Goal: Information Seeking & Learning: Learn about a topic

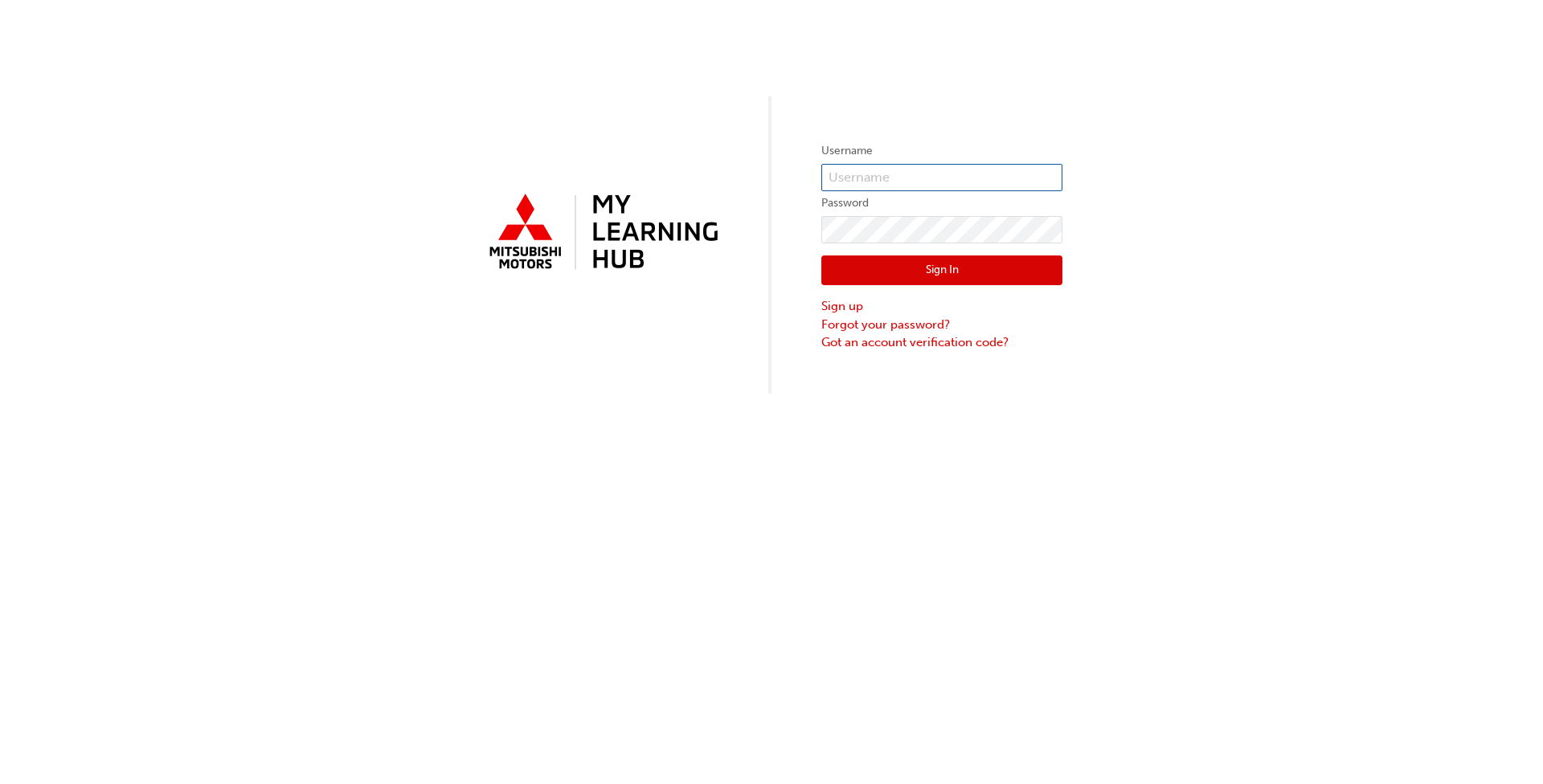
type input "0005607072"
click at [943, 284] on div "Sign In Sign up Forgot your password? Got an account verification code?" at bounding box center [942, 297] width 241 height 108
drag, startPoint x: 943, startPoint y: 284, endPoint x: 928, endPoint y: 271, distance: 19.8
click at [928, 271] on button "Sign In" at bounding box center [942, 271] width 241 height 31
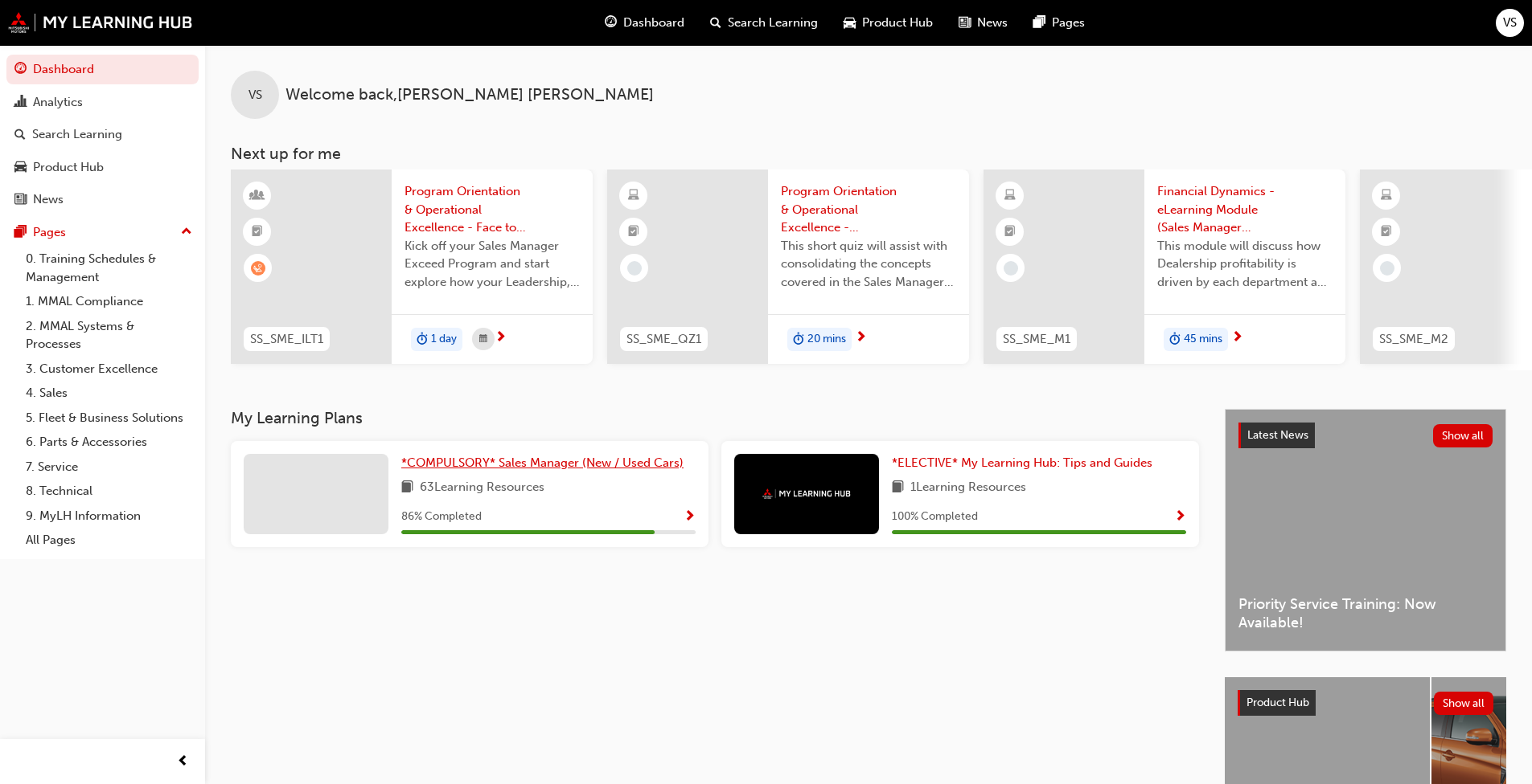
click at [500, 463] on span "*COMPULSORY* Sales Manager (New / Used Cars)" at bounding box center [542, 462] width 282 height 14
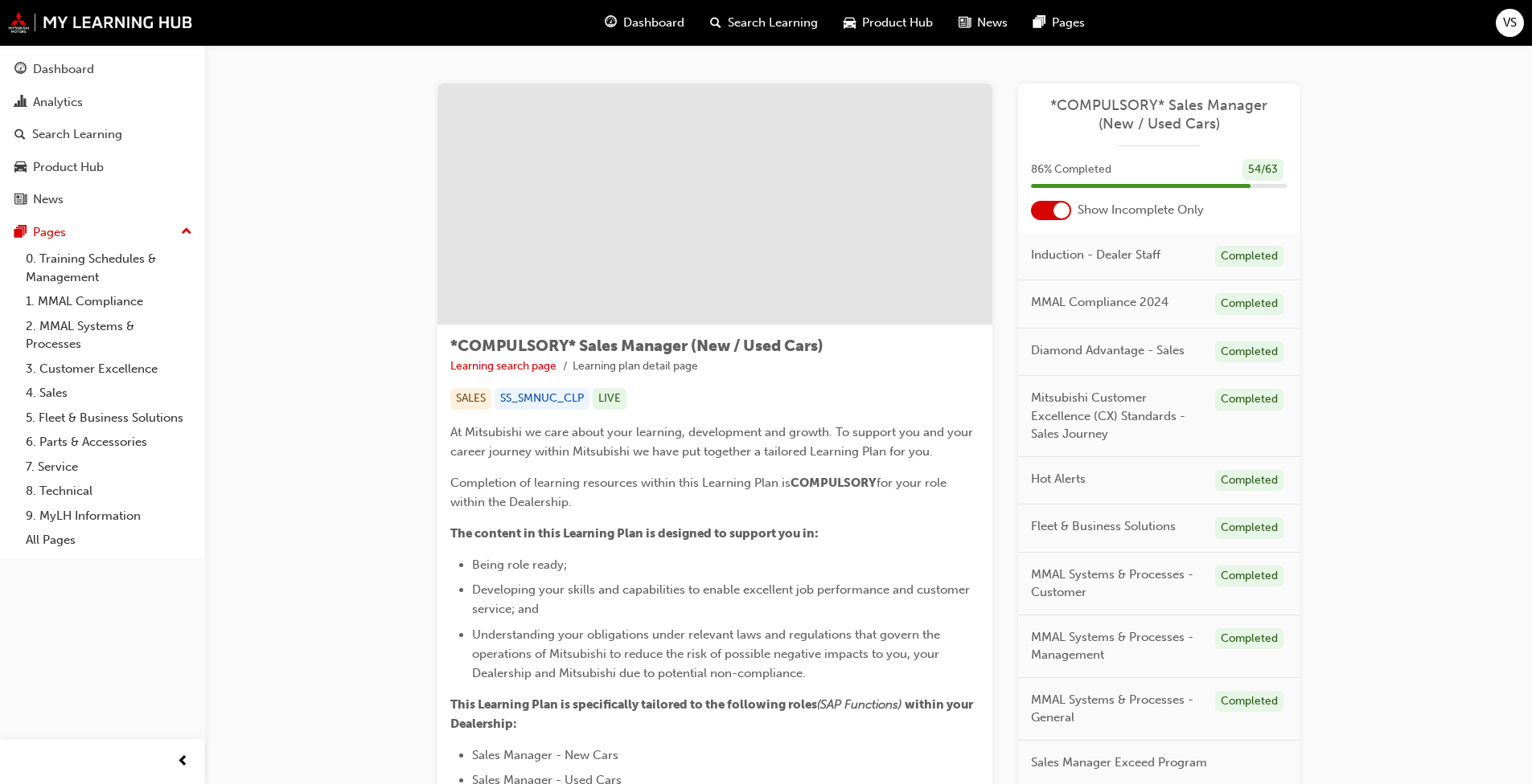
click at [1036, 211] on div at bounding box center [1051, 211] width 40 height 19
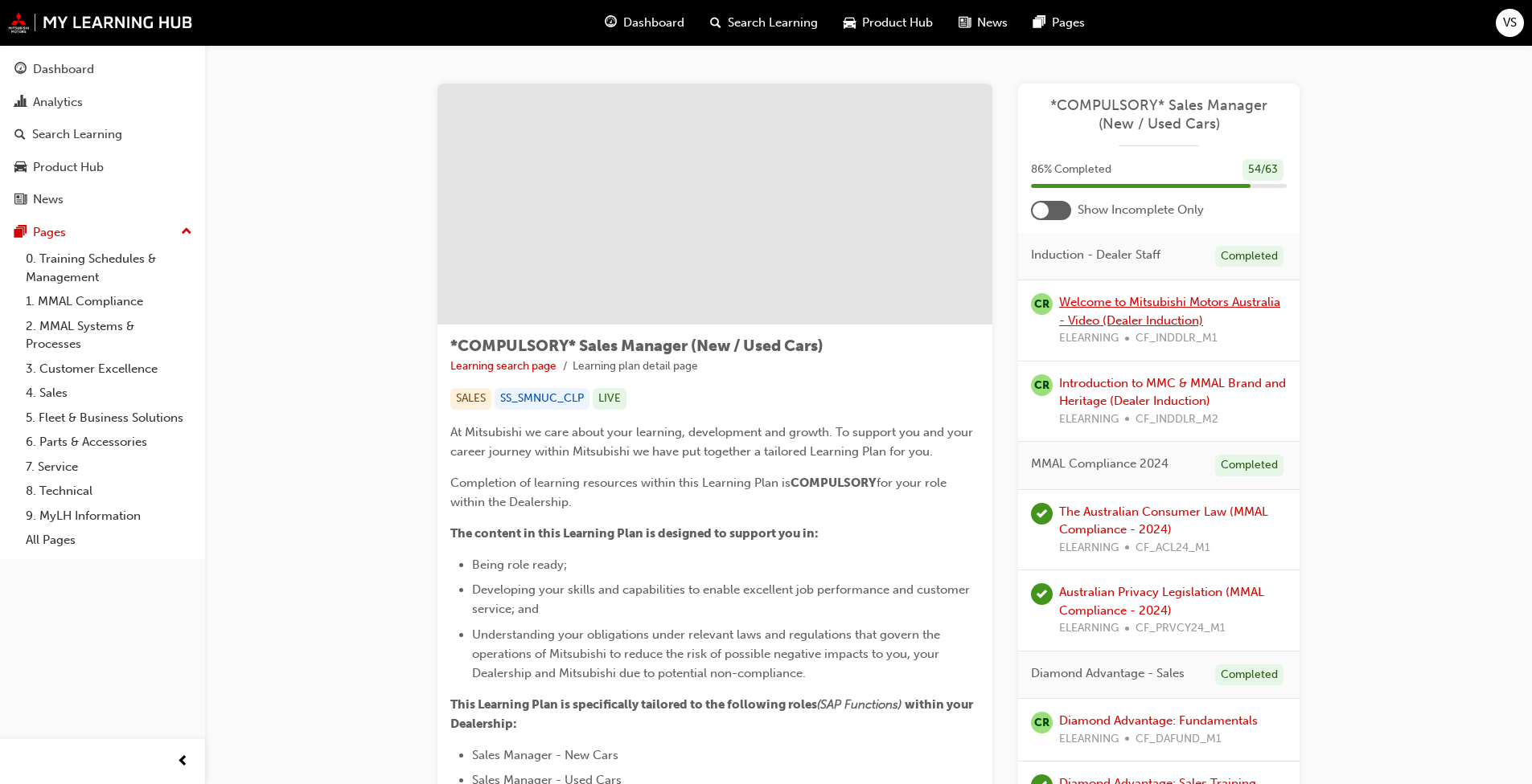
click at [1140, 318] on link "Welcome to Mitsubishi Motors Australia - Video (Dealer Induction)" at bounding box center [1169, 311] width 221 height 33
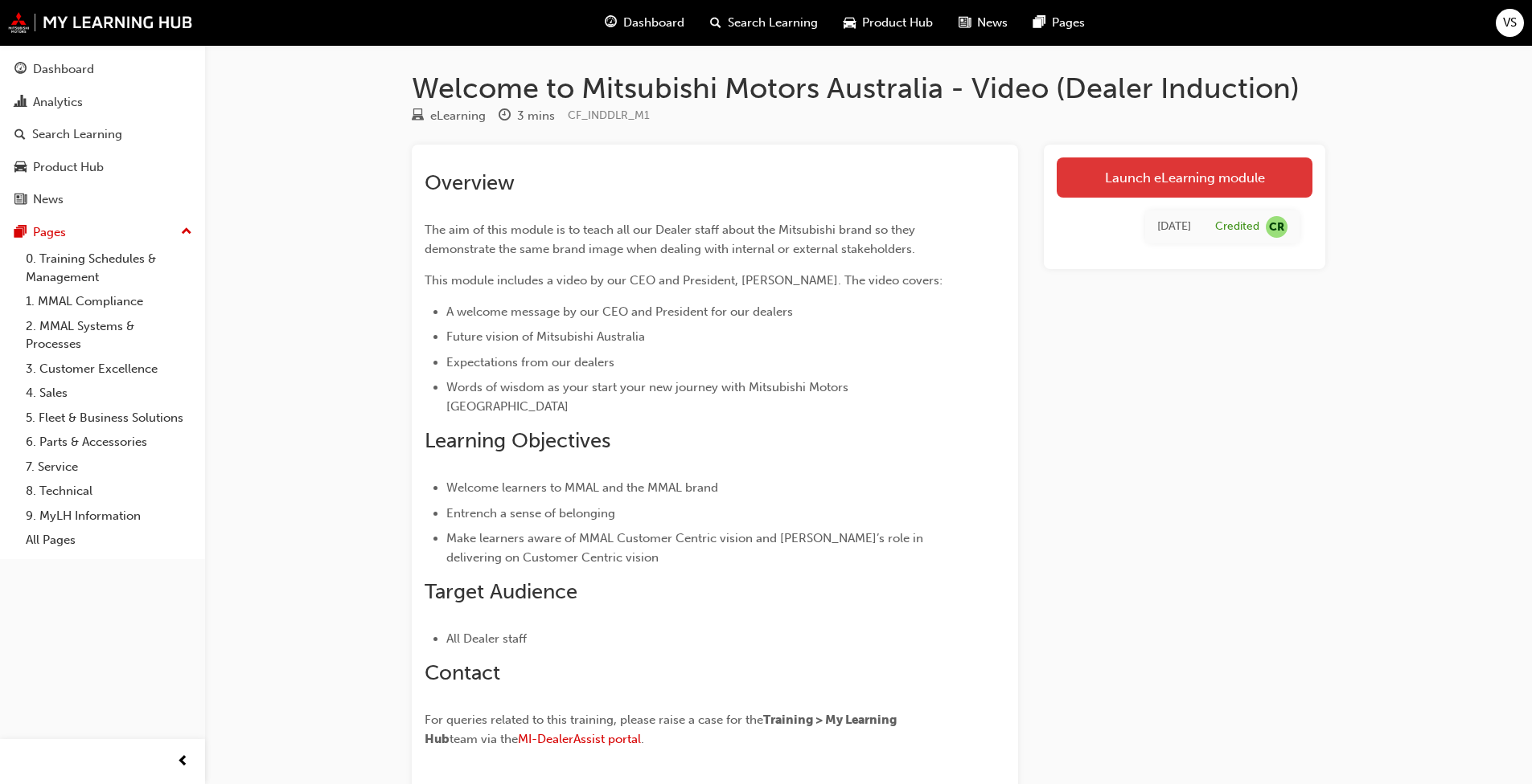
click at [1161, 178] on link "Launch eLearning module" at bounding box center [1184, 178] width 256 height 40
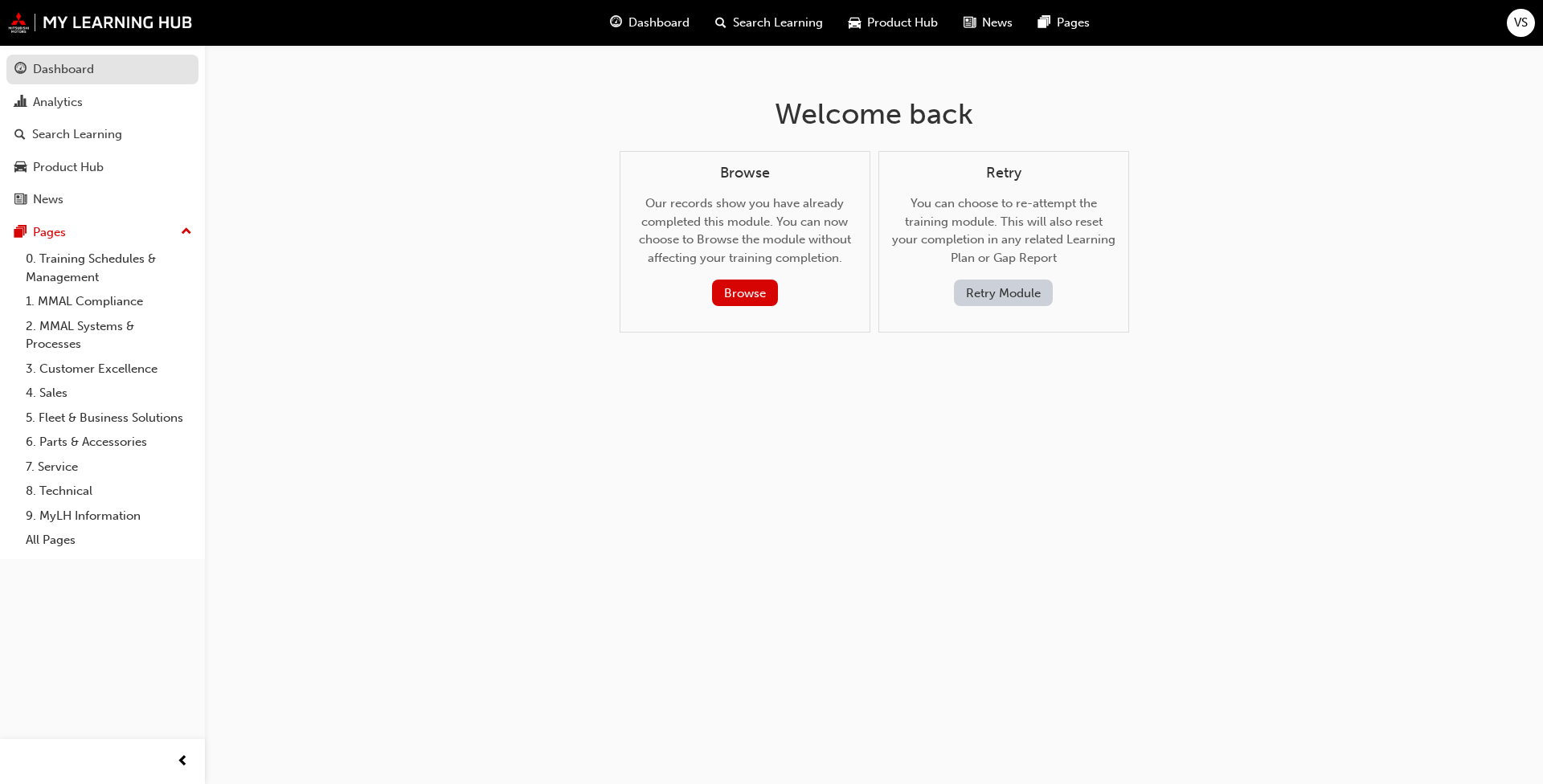
click at [112, 73] on div "Dashboard" at bounding box center [102, 69] width 176 height 20
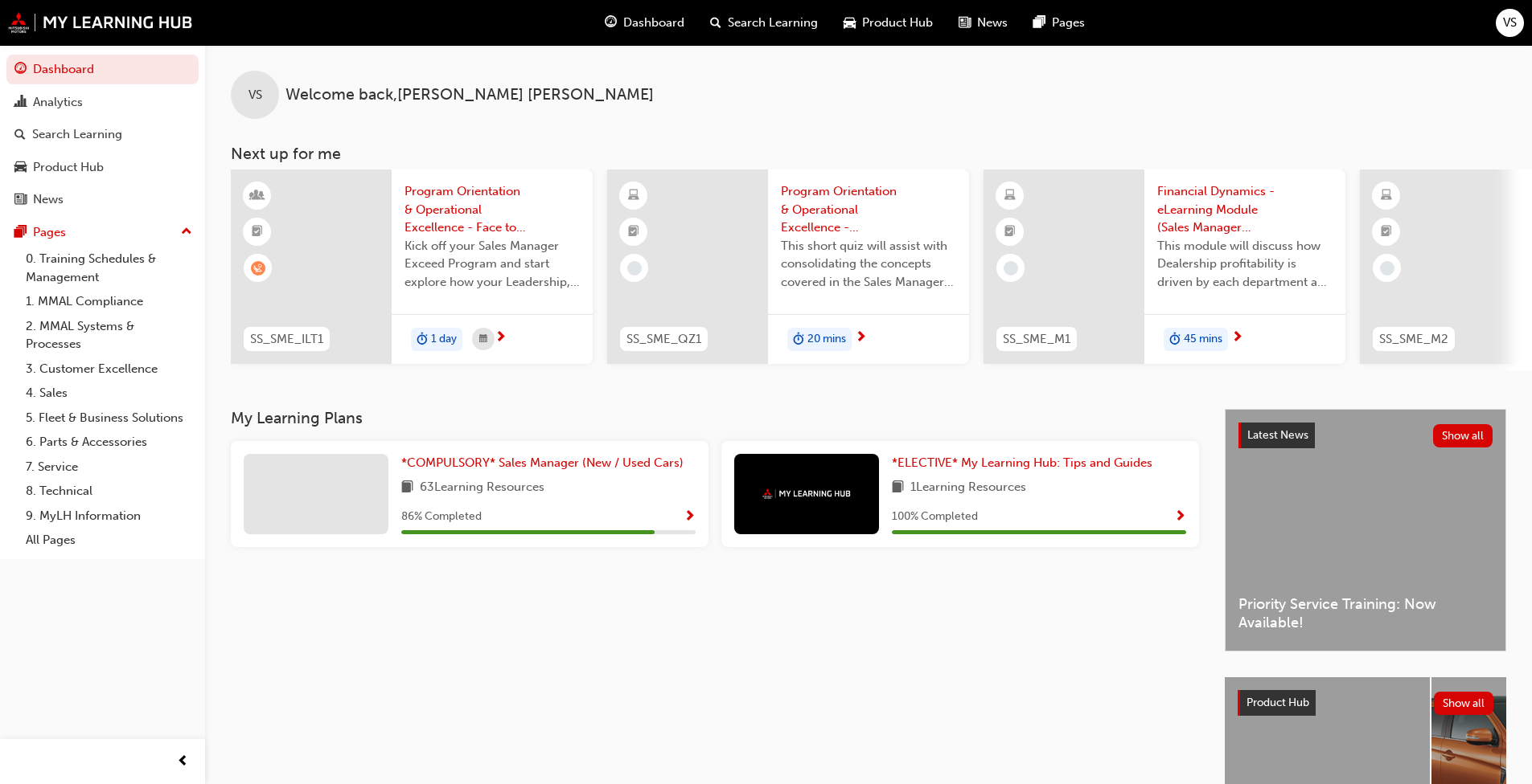
click at [483, 495] on span "63 Learning Resources" at bounding box center [482, 488] width 125 height 20
click at [508, 470] on span "*COMPULSORY* Sales Manager (New / Used Cars)" at bounding box center [542, 462] width 282 height 14
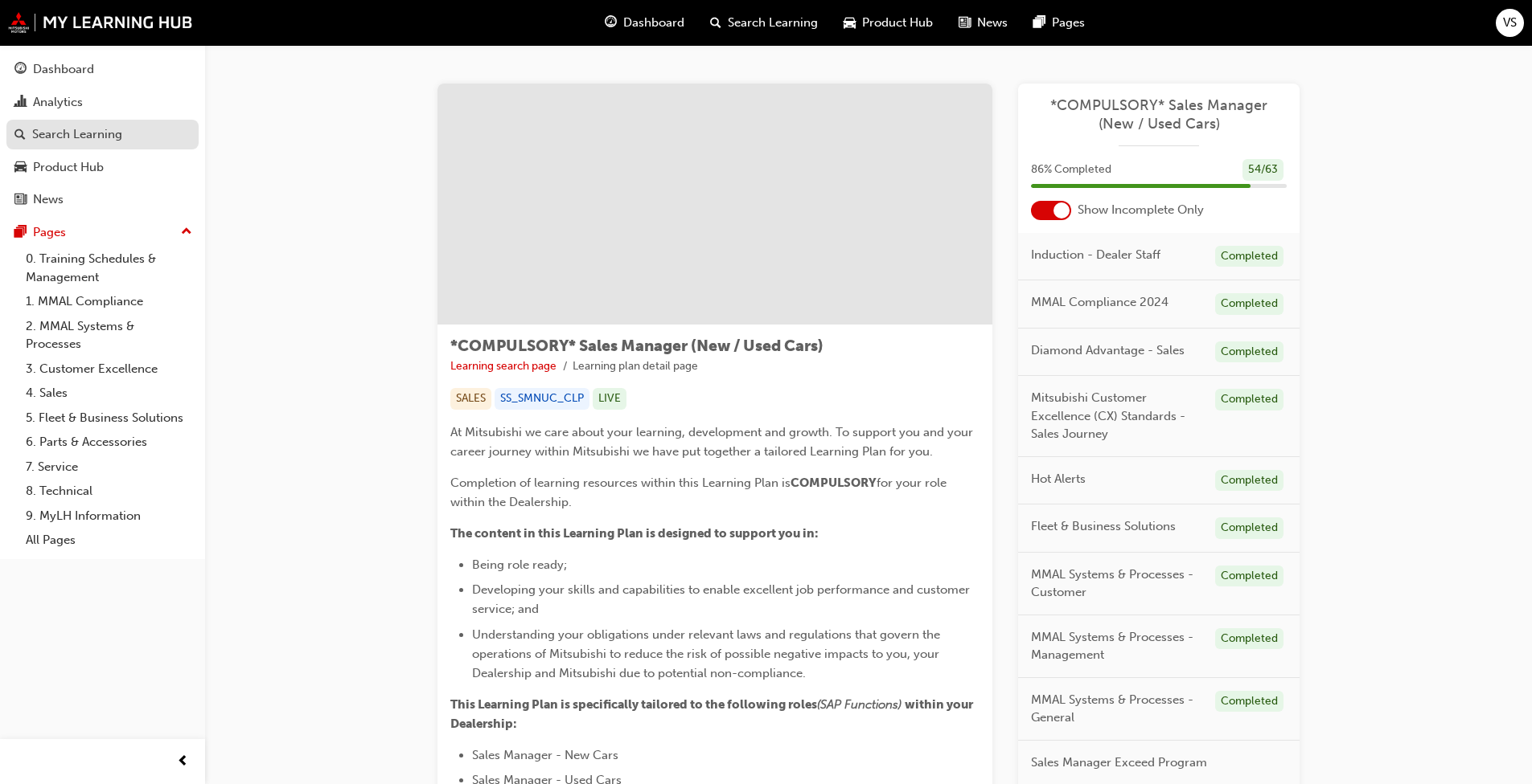
click at [59, 134] on div "Search Learning" at bounding box center [77, 134] width 90 height 18
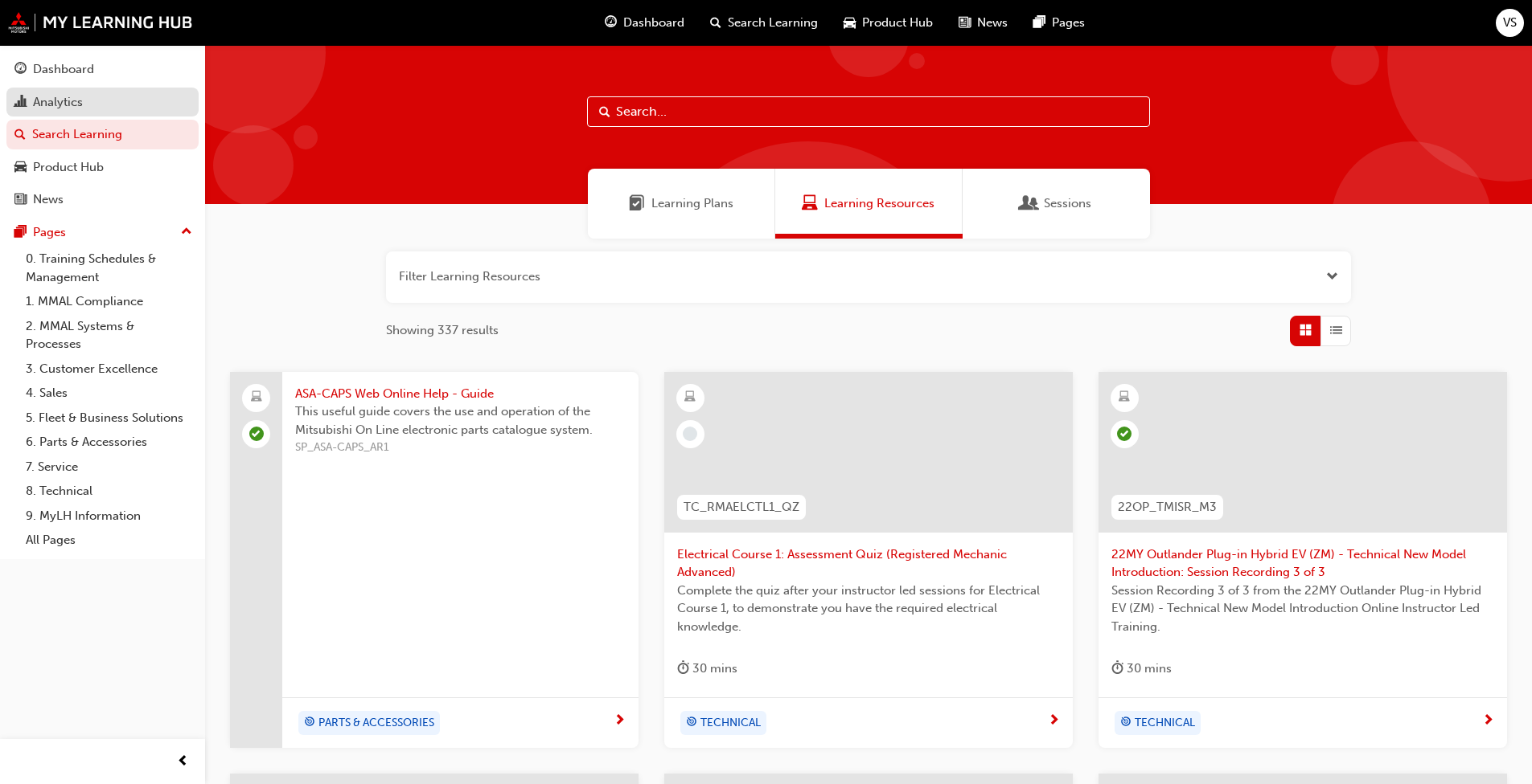
click at [106, 98] on div "Analytics" at bounding box center [102, 102] width 176 height 20
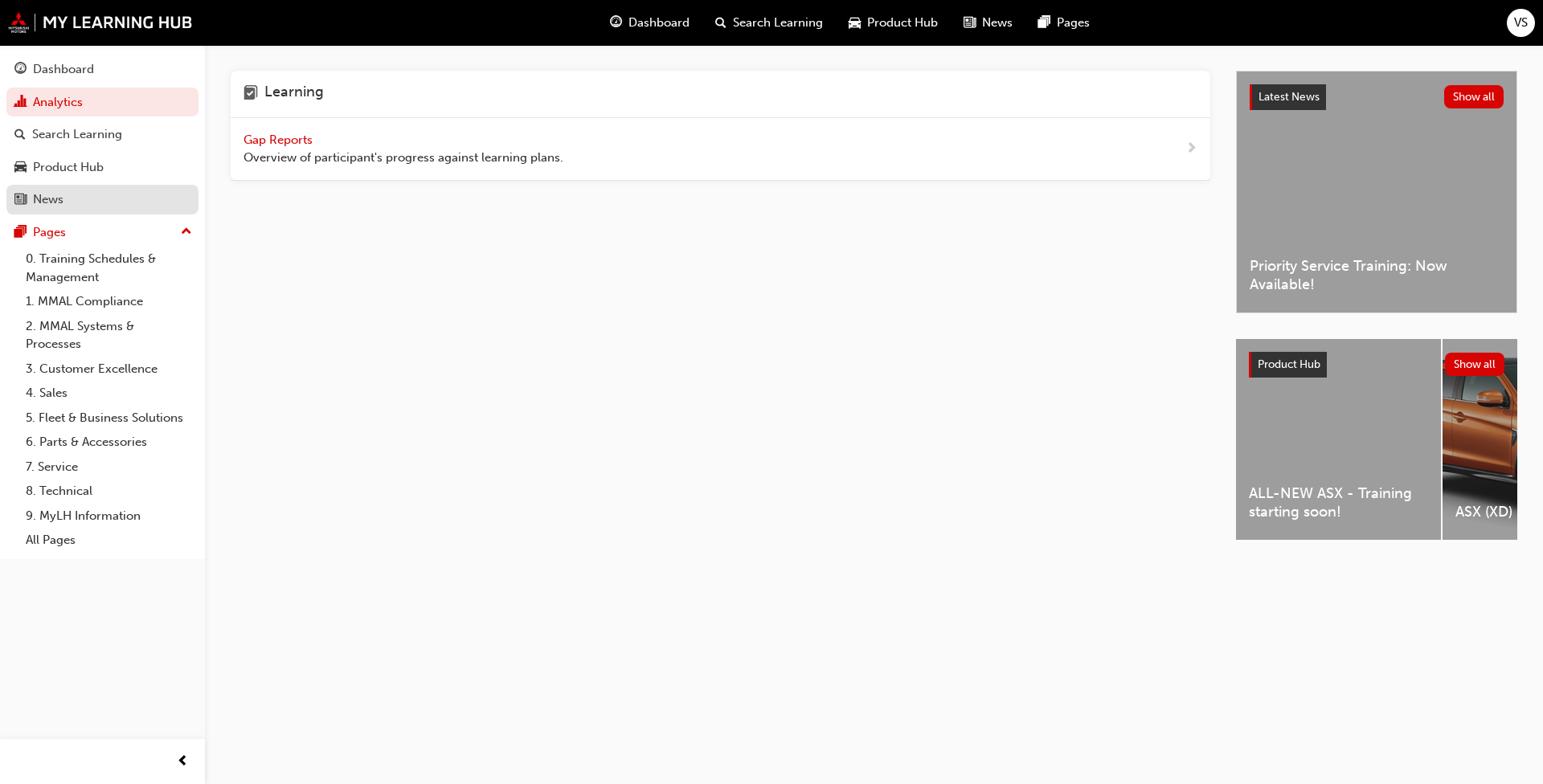
click at [99, 190] on div "News" at bounding box center [102, 200] width 176 height 20
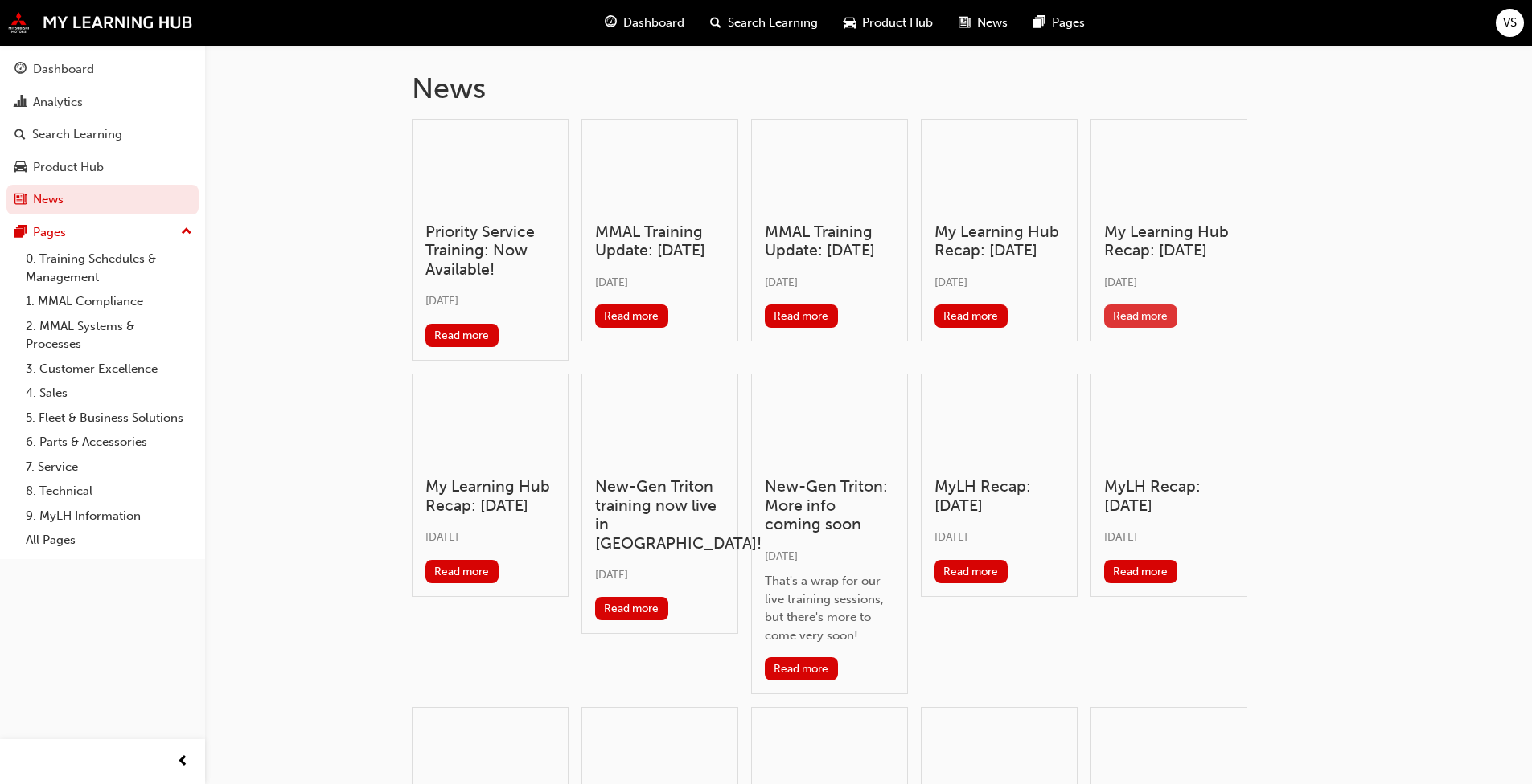
click at [1122, 328] on button "Read more" at bounding box center [1140, 316] width 73 height 24
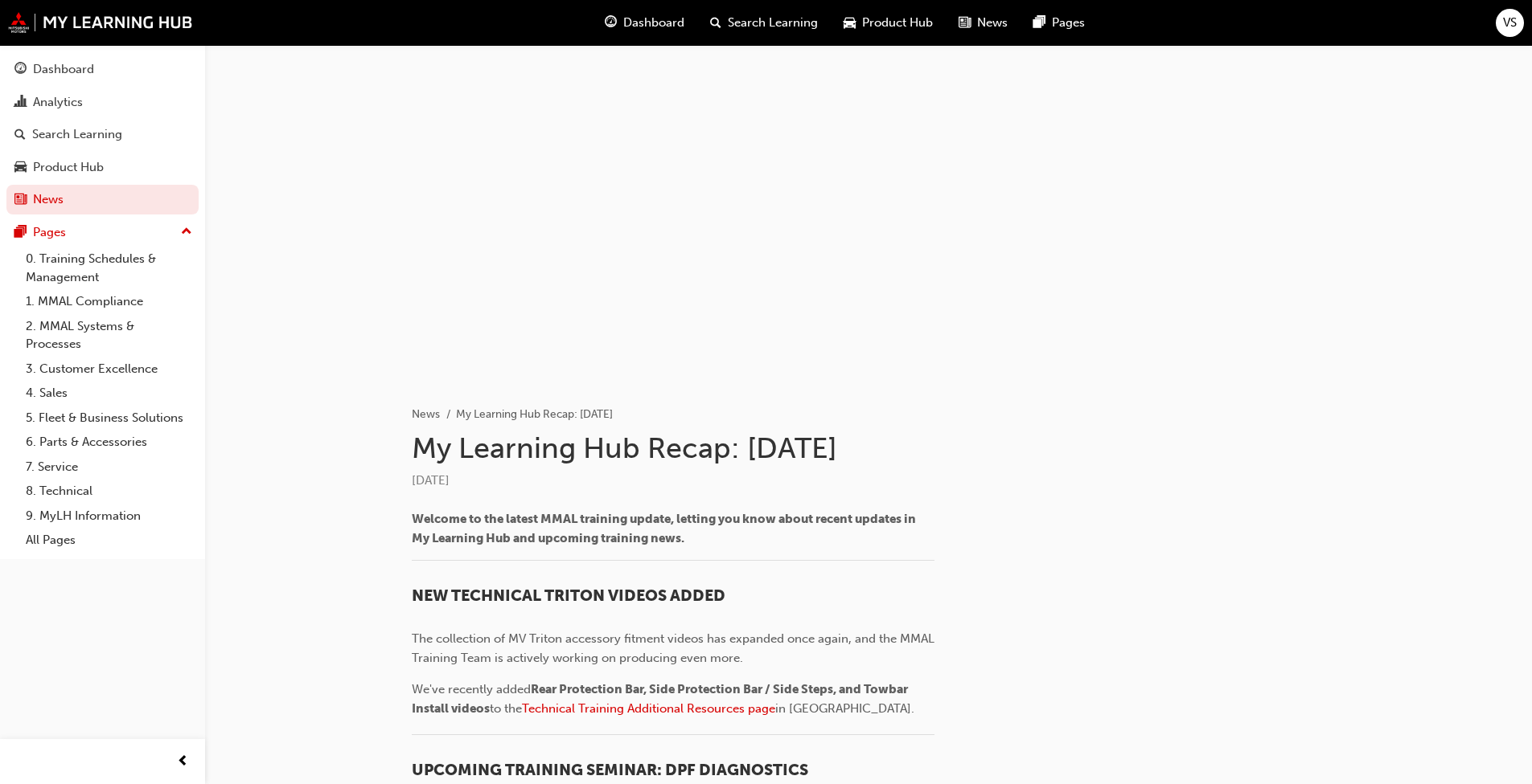
click at [857, 34] on div "Product Hub" at bounding box center [887, 22] width 115 height 33
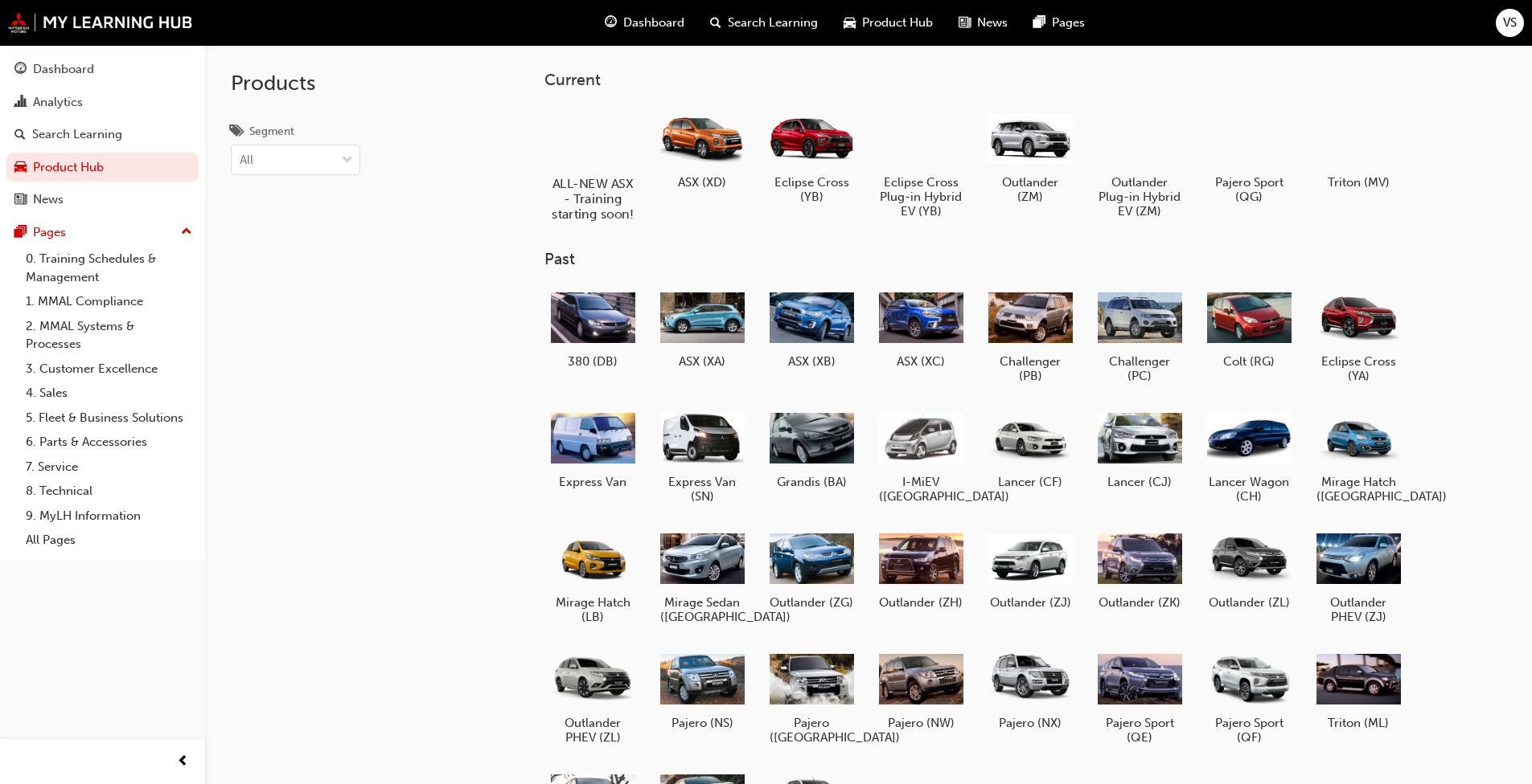
click at [595, 200] on h5 "ALL-NEW ASX - Training starting soon!" at bounding box center [592, 199] width 89 height 46
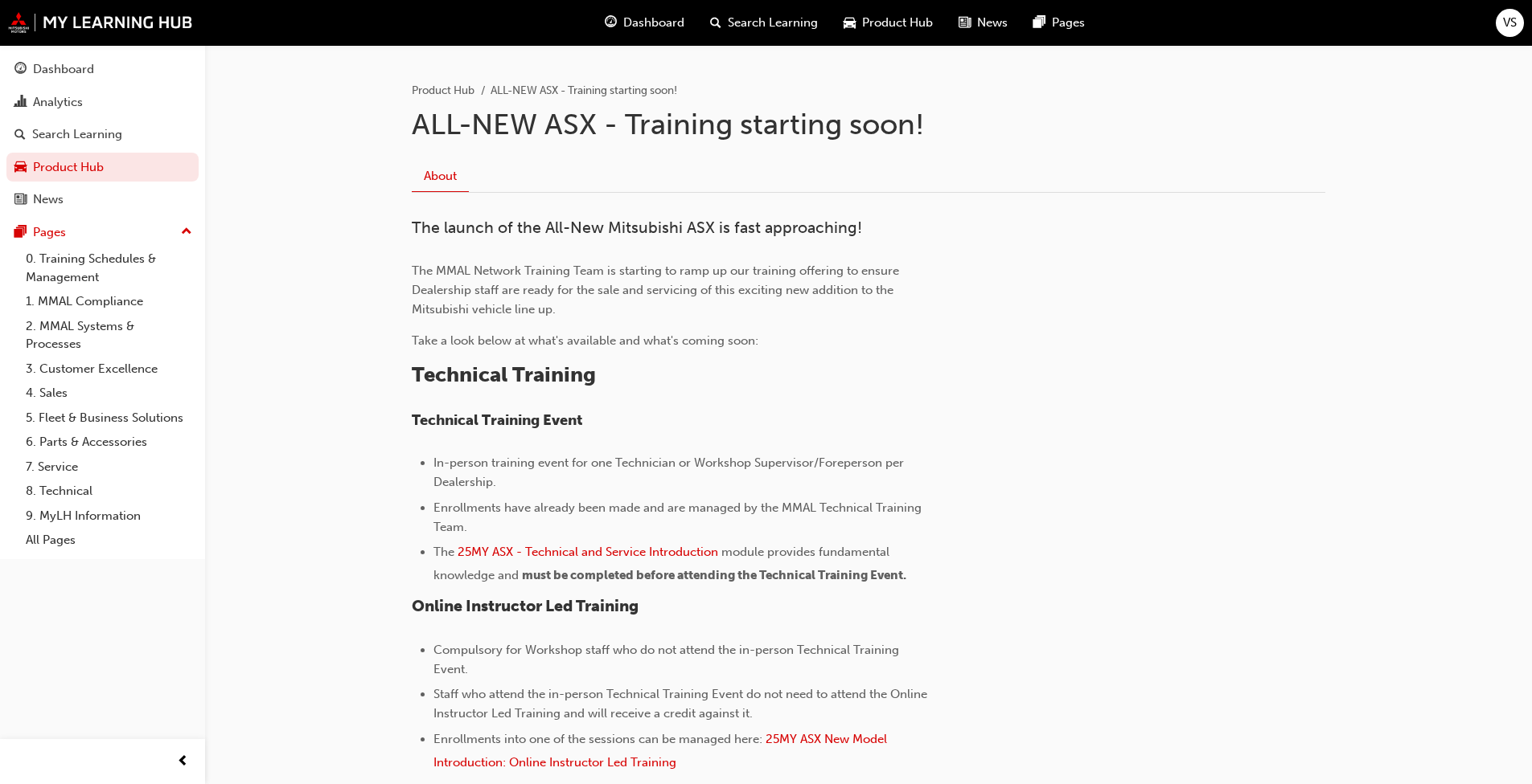
scroll to position [642, 0]
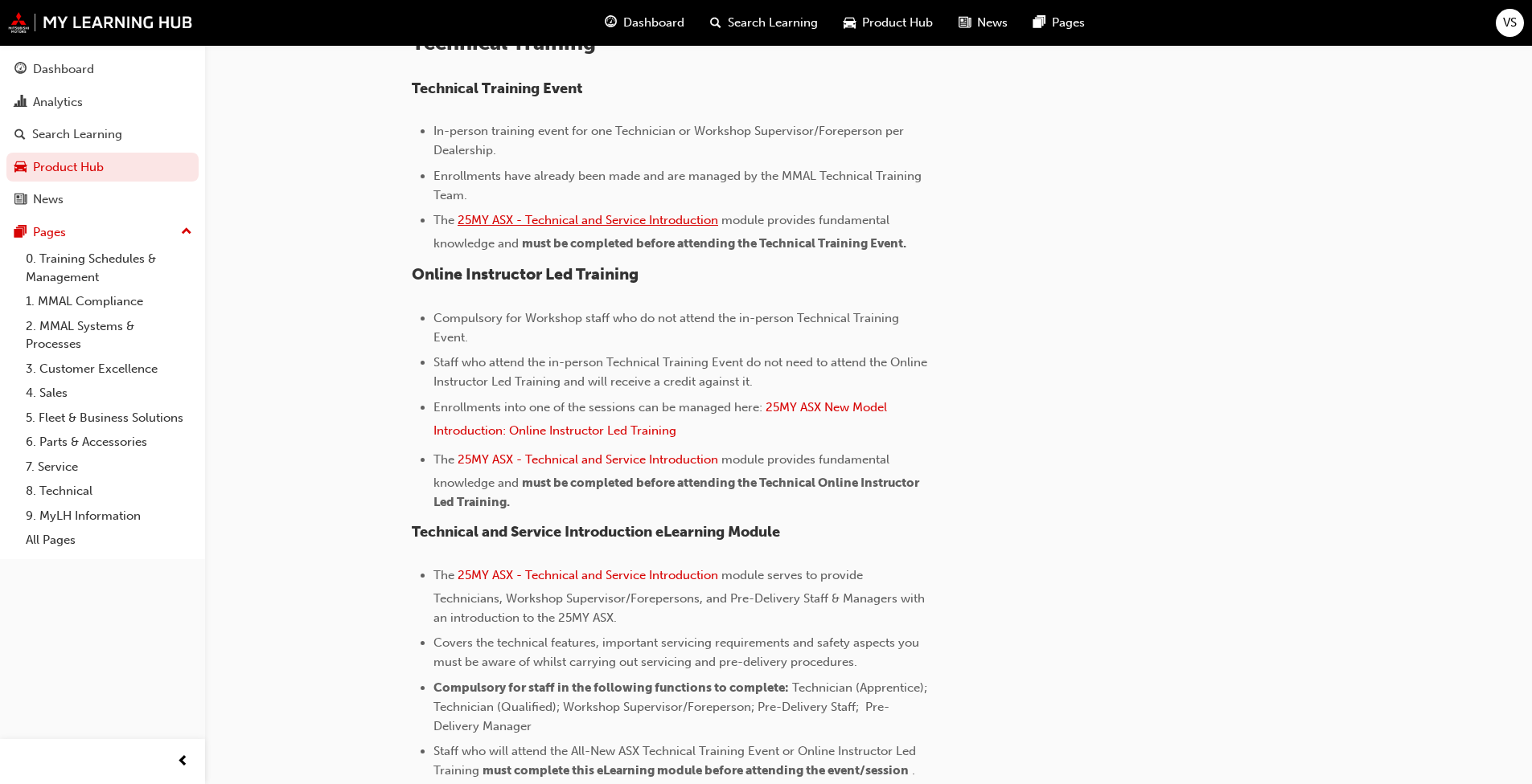
click at [609, 220] on span "25MY ASX - Technical and Service Introduction" at bounding box center [587, 220] width 260 height 14
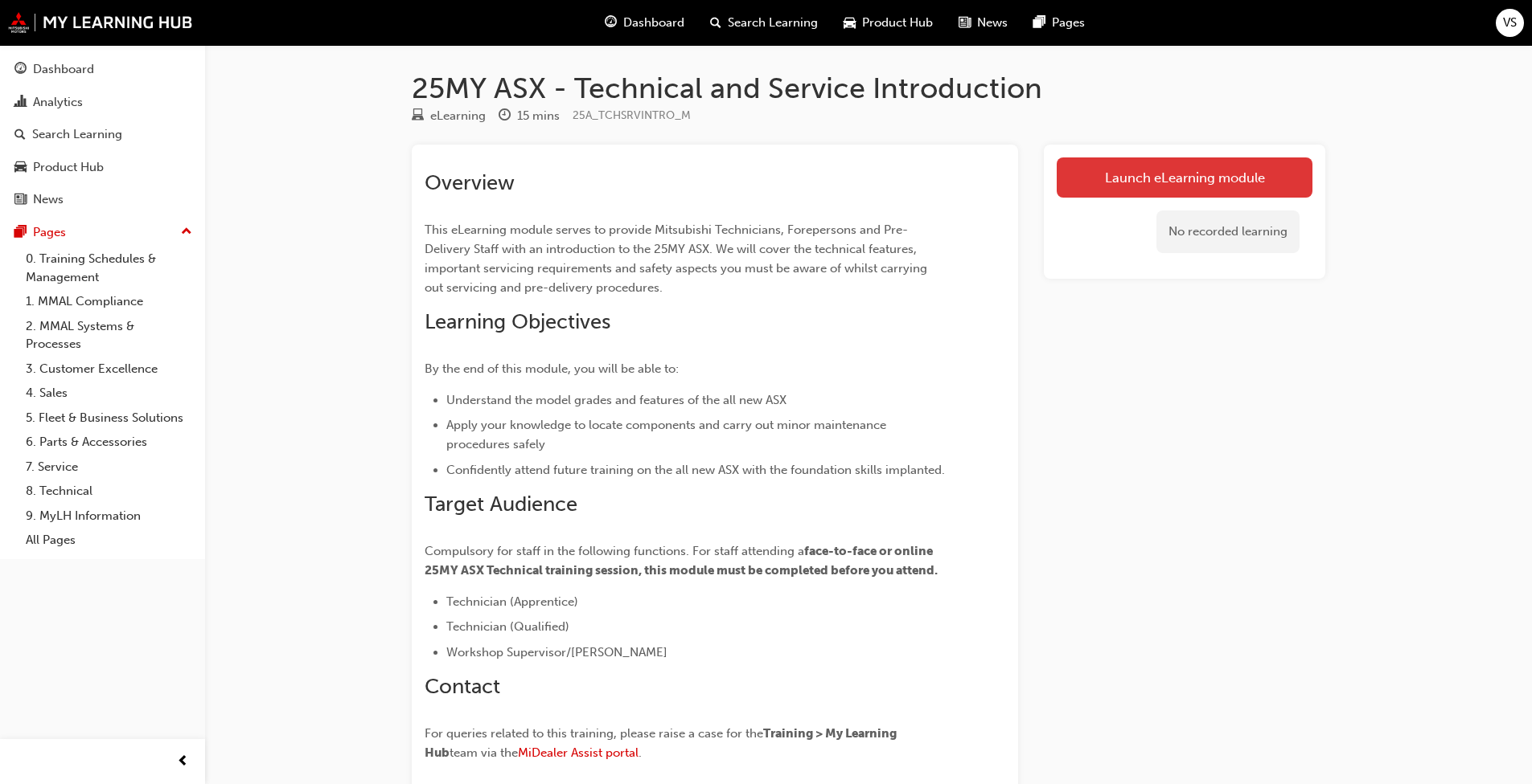
click at [1136, 186] on link "Launch eLearning module" at bounding box center [1184, 178] width 256 height 40
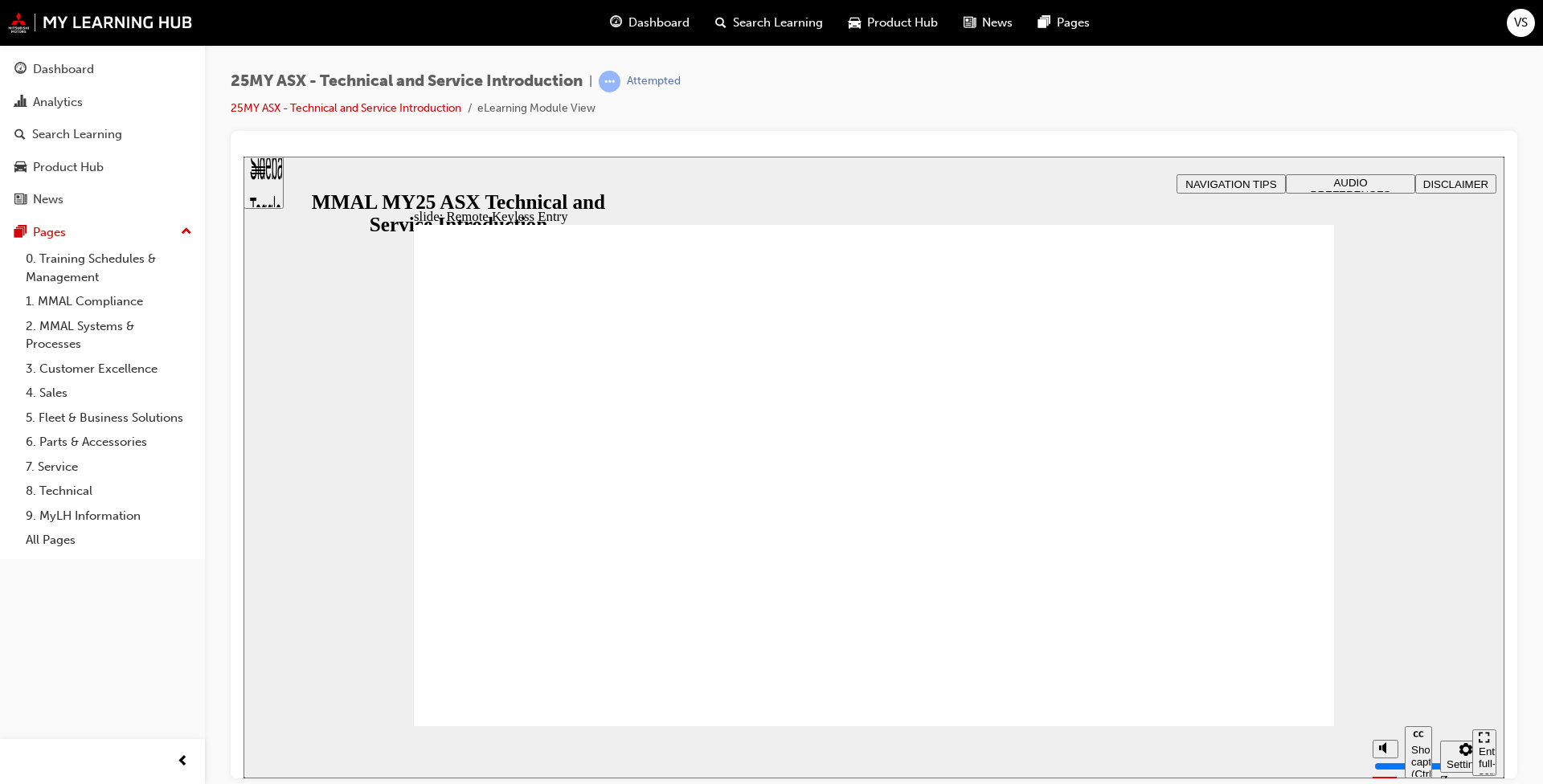
type input "21"
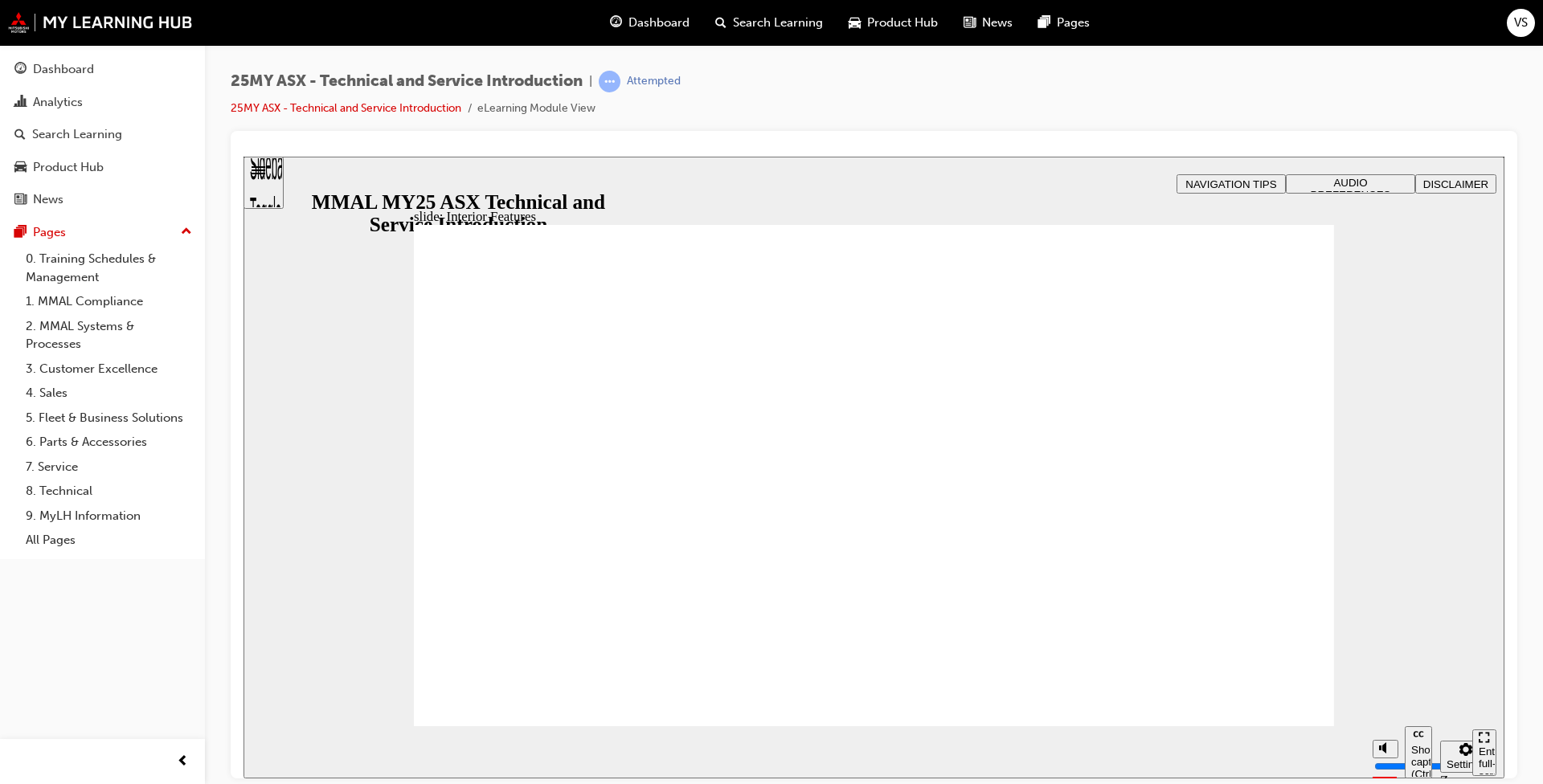
type input "17"
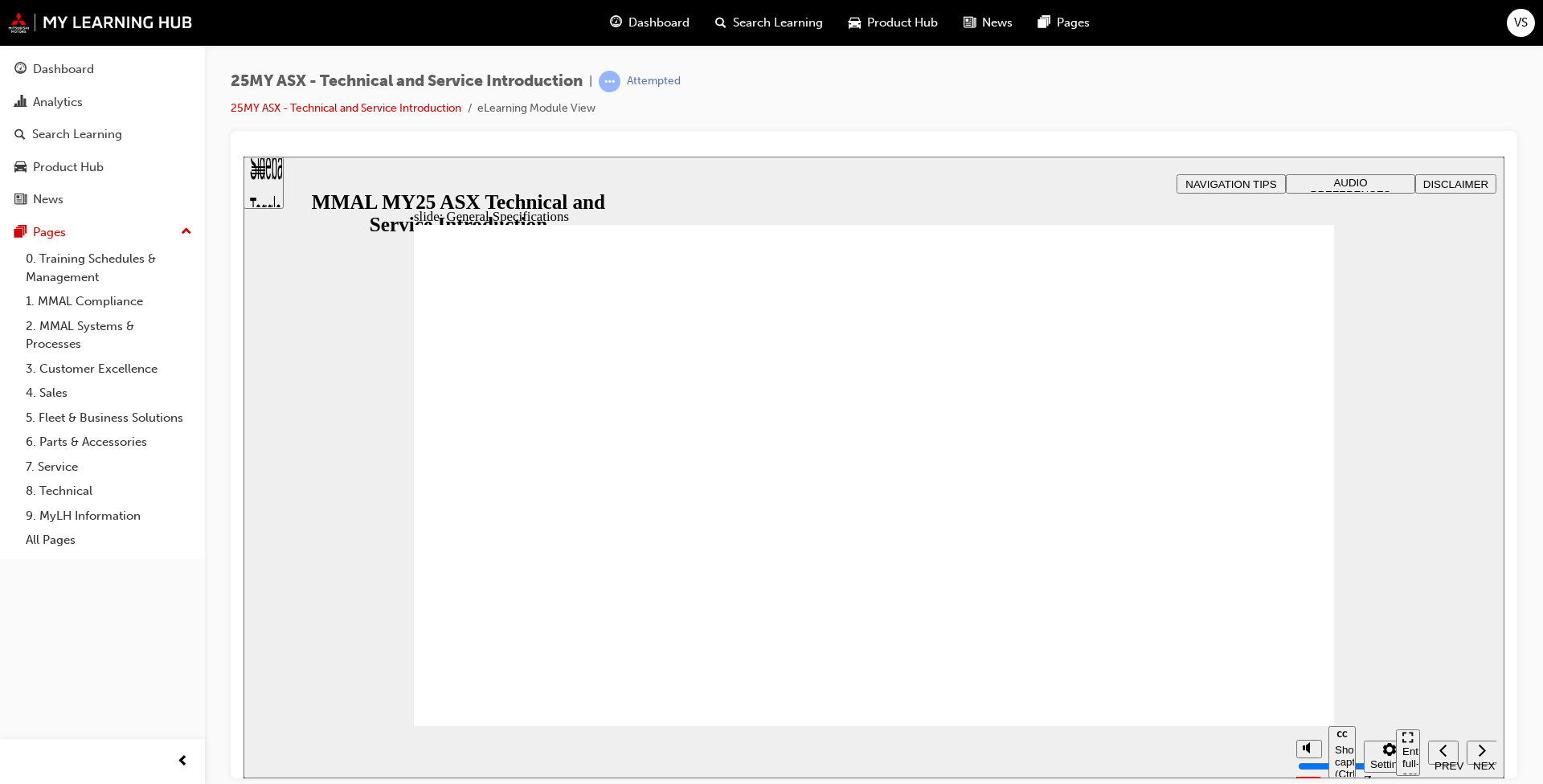
drag, startPoint x: 1310, startPoint y: 313, endPoint x: 1337, endPoint y: 372, distance: 64.9
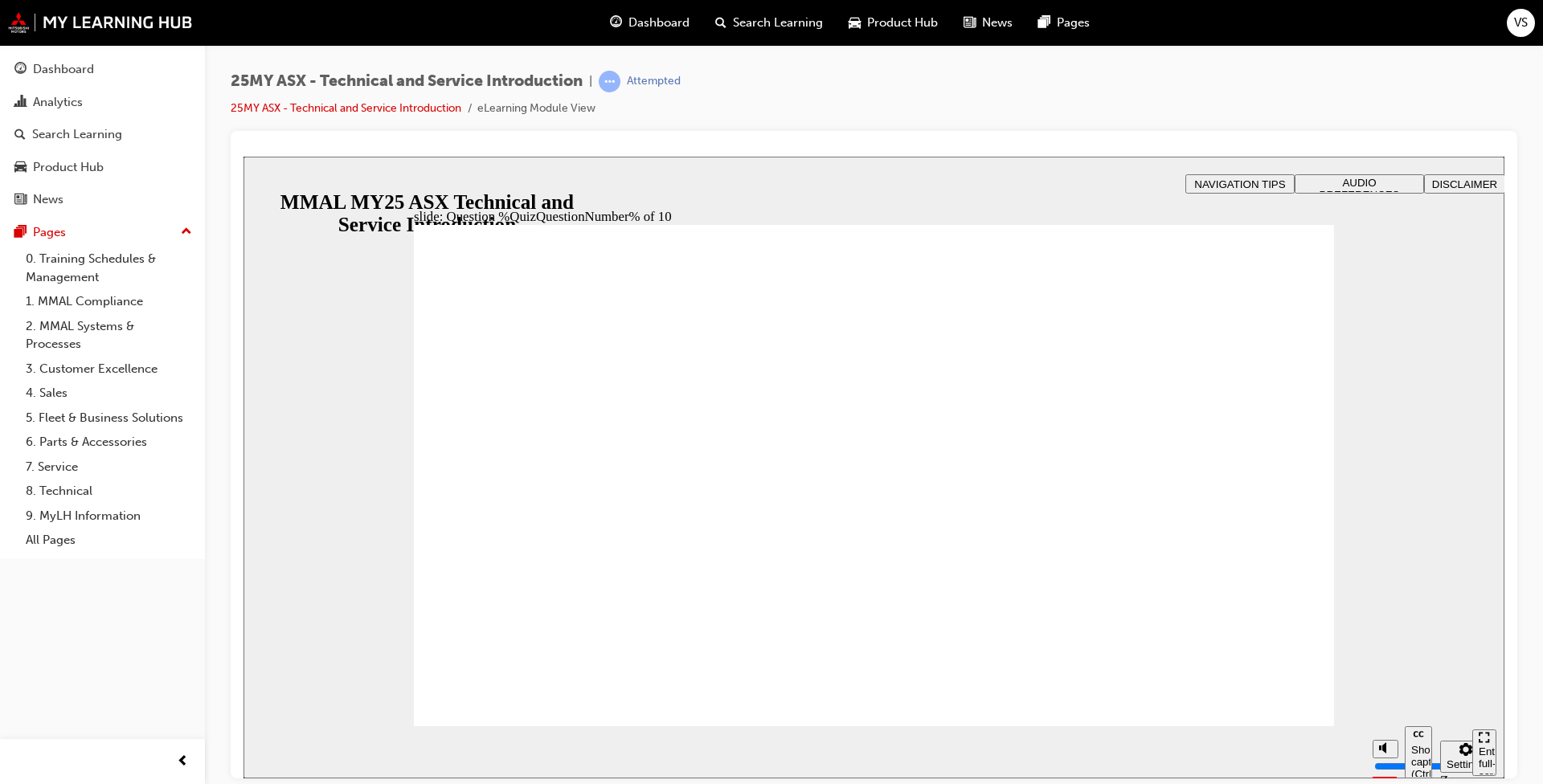
radio input "true"
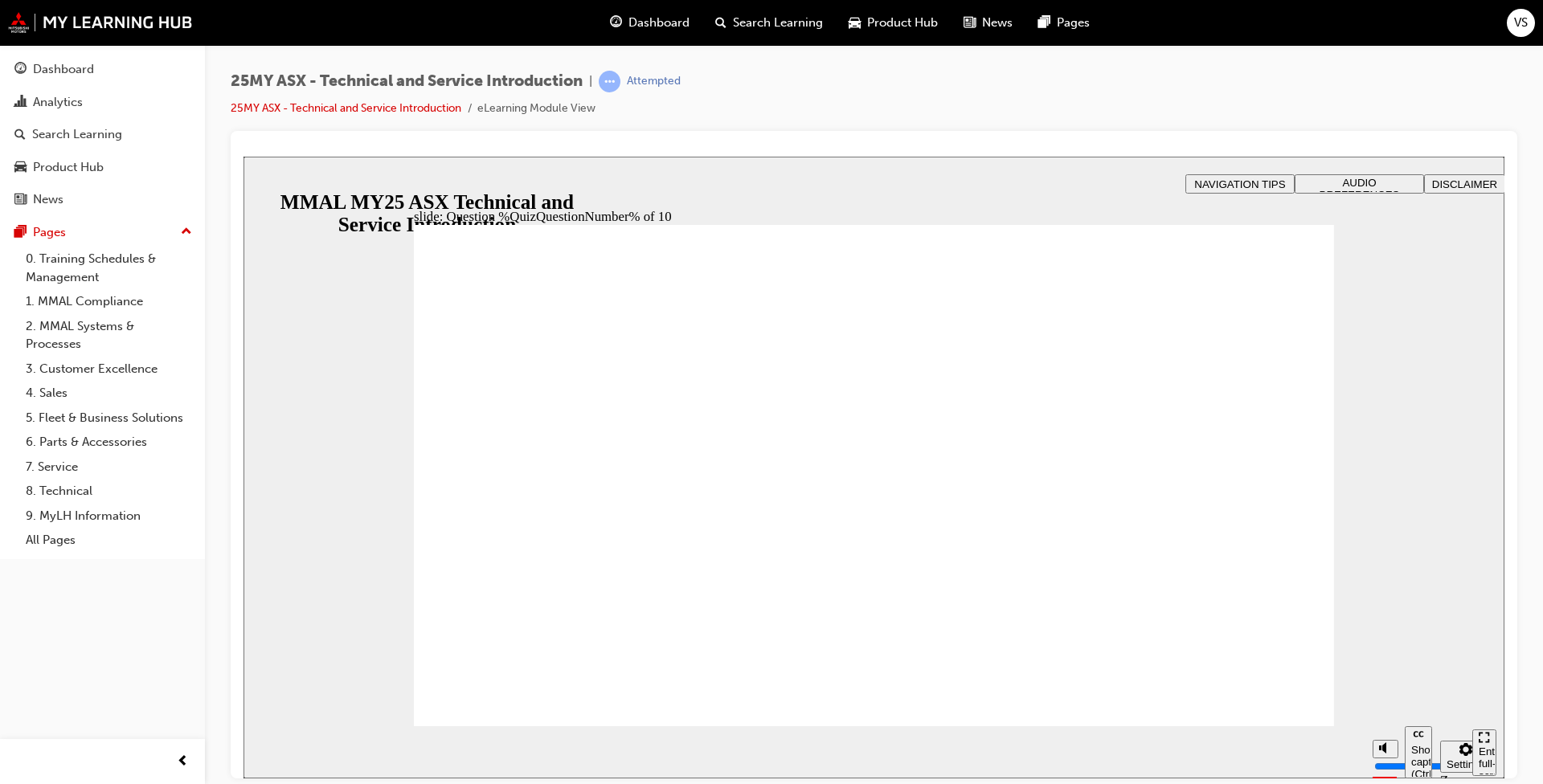
drag, startPoint x: 892, startPoint y: 623, endPoint x: 1009, endPoint y: 680, distance: 130.1
radio input "true"
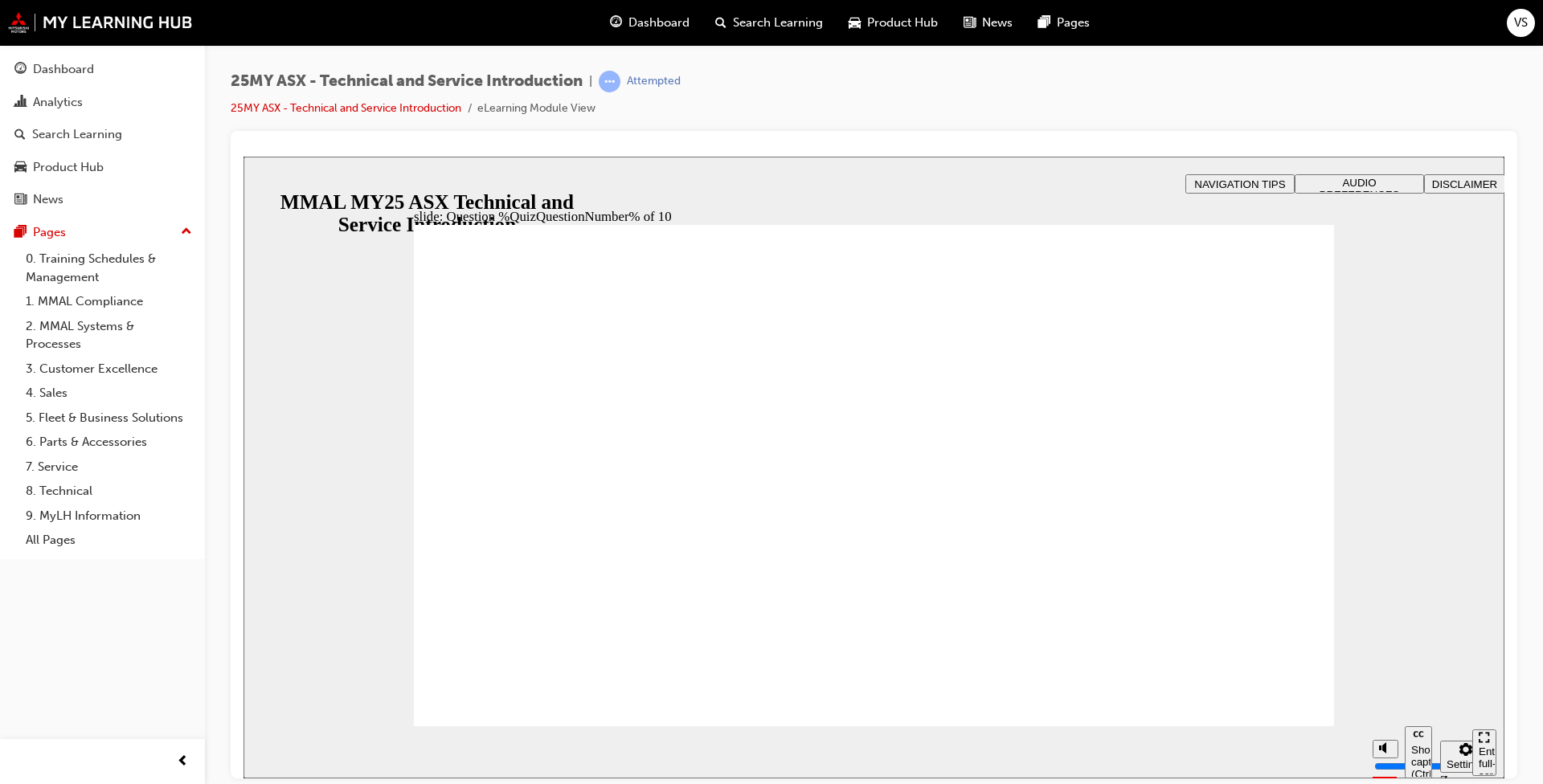
radio input "true"
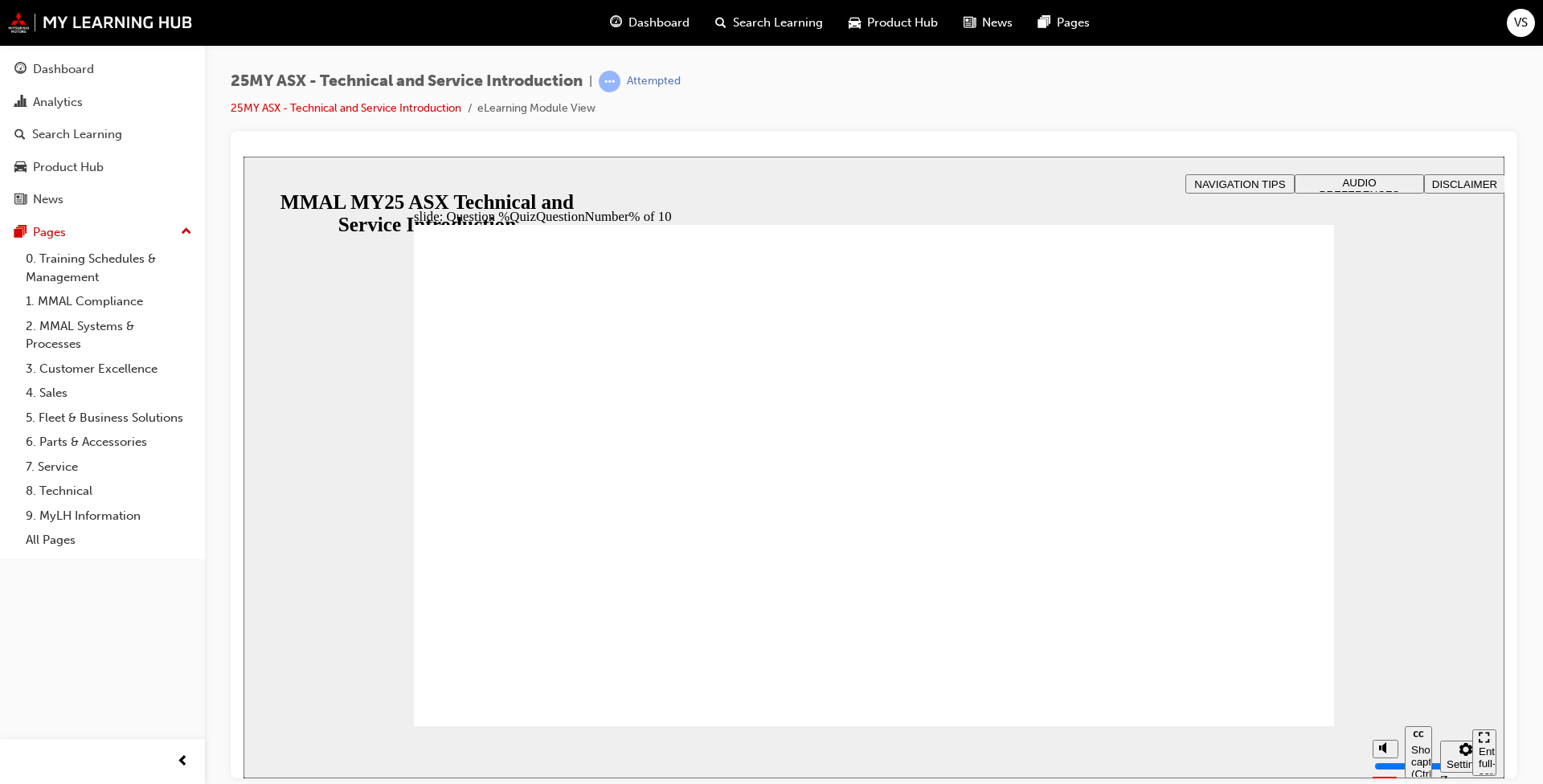
radio input "true"
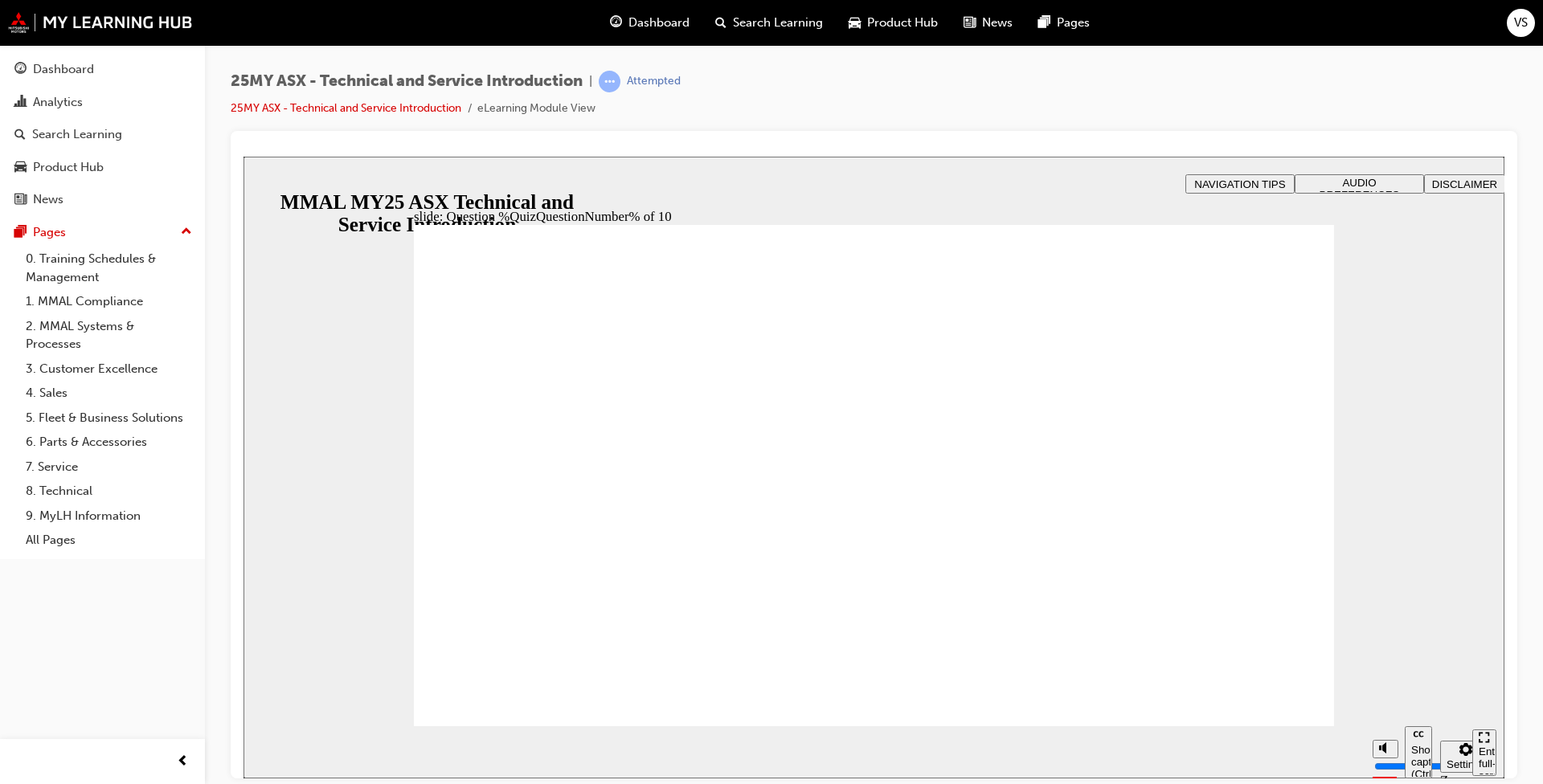
radio input "true"
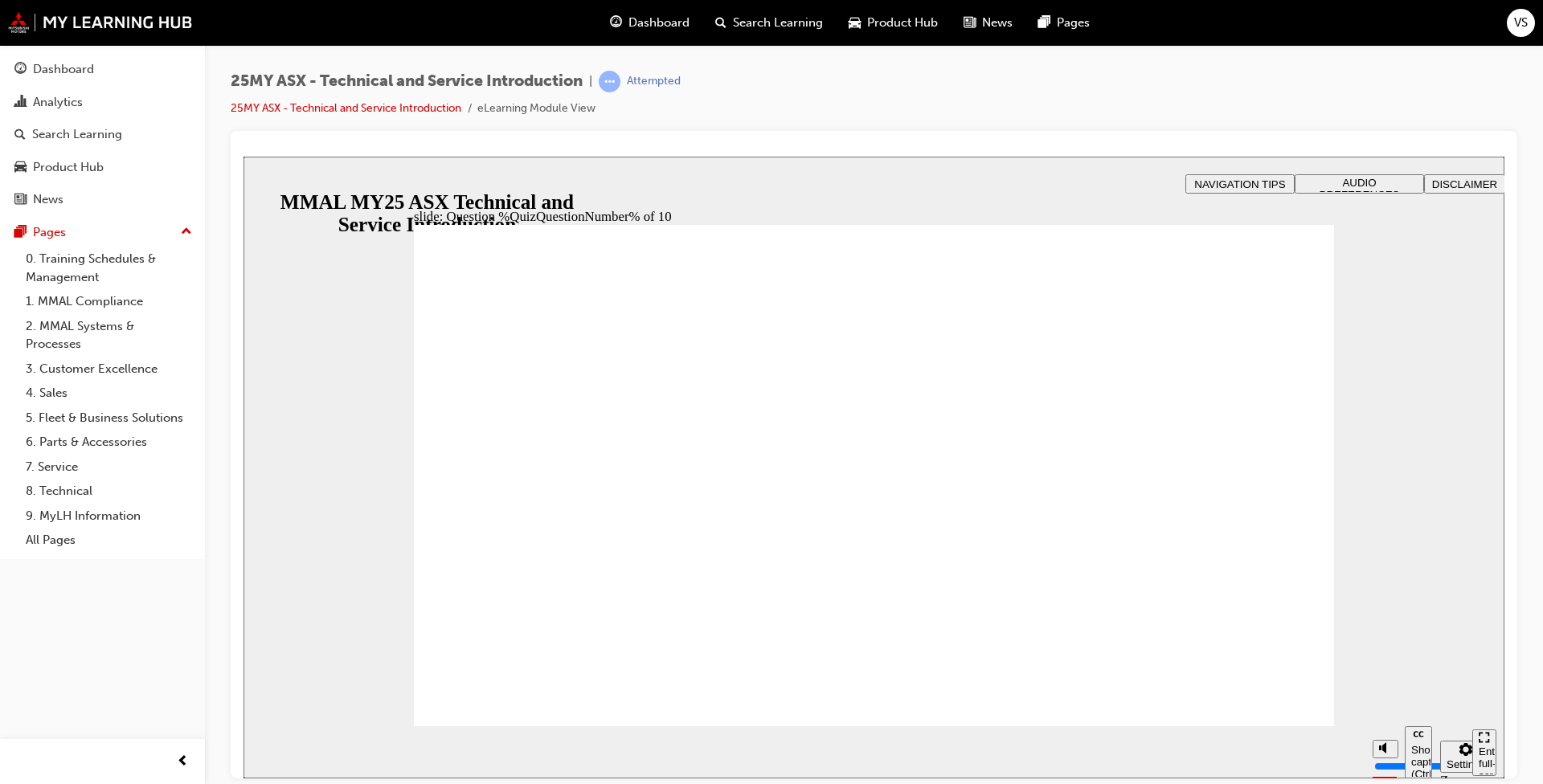
radio input "true"
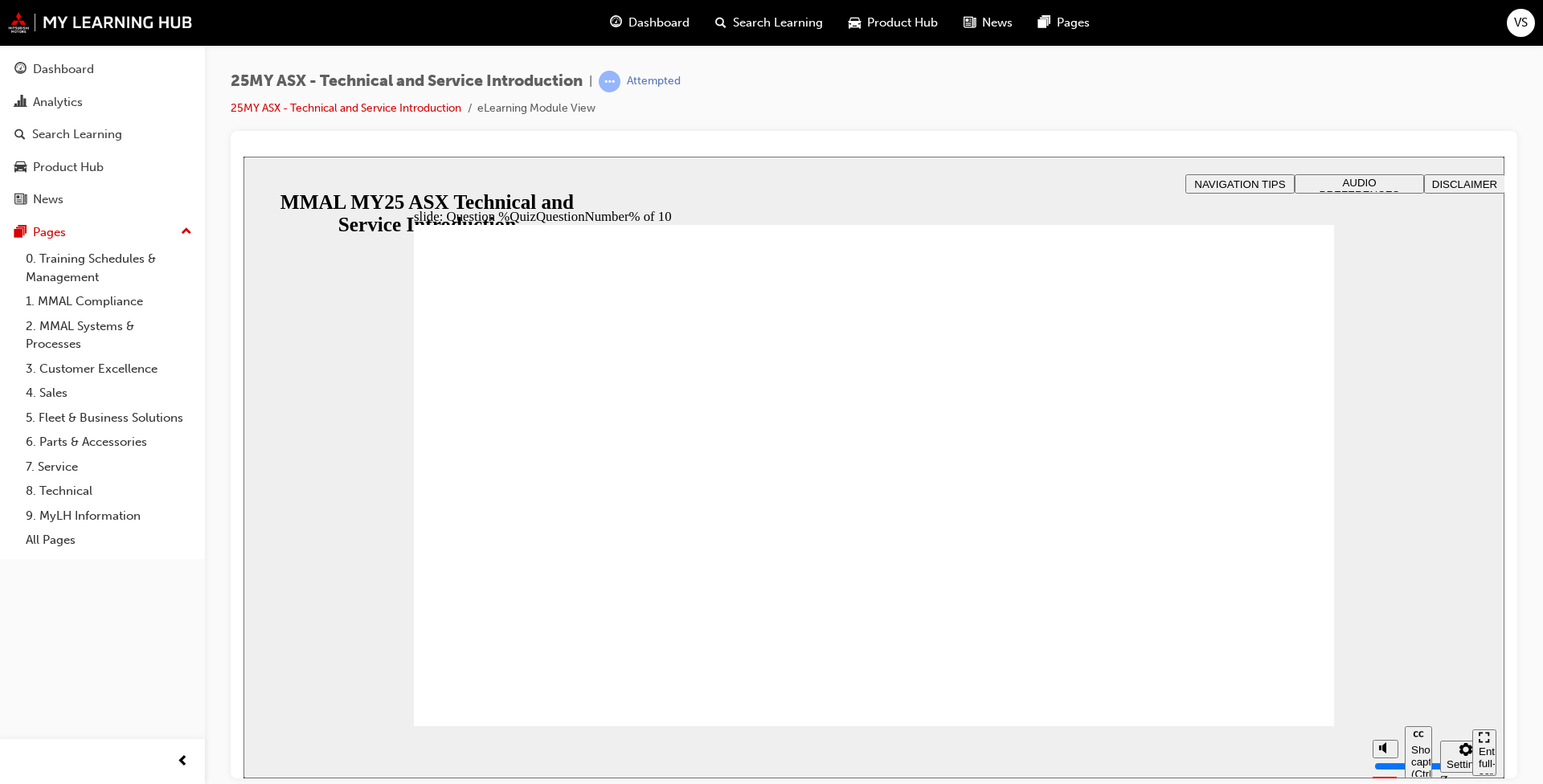
radio input "true"
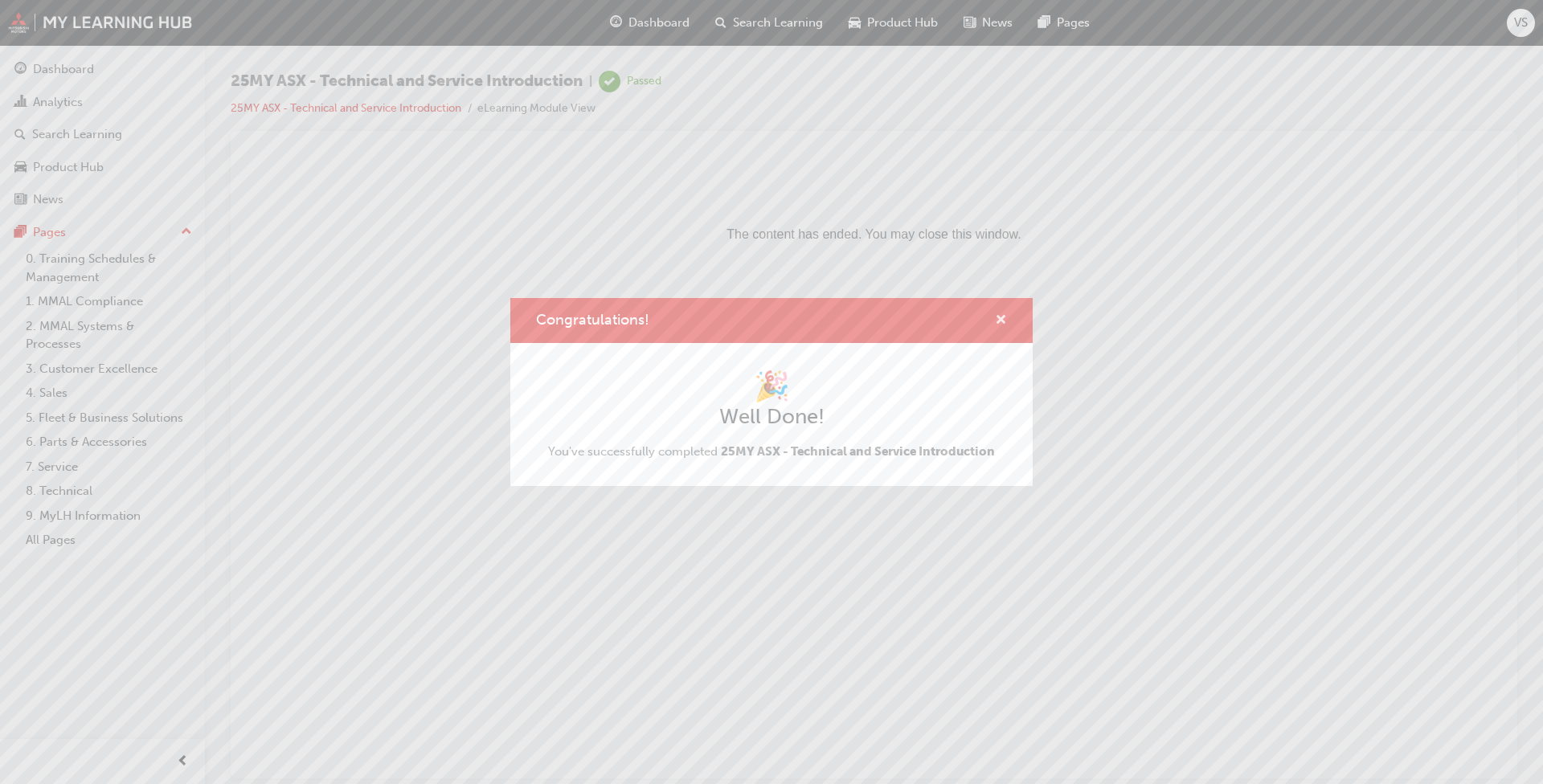
click at [998, 314] on span "cross-icon" at bounding box center [1001, 321] width 12 height 14
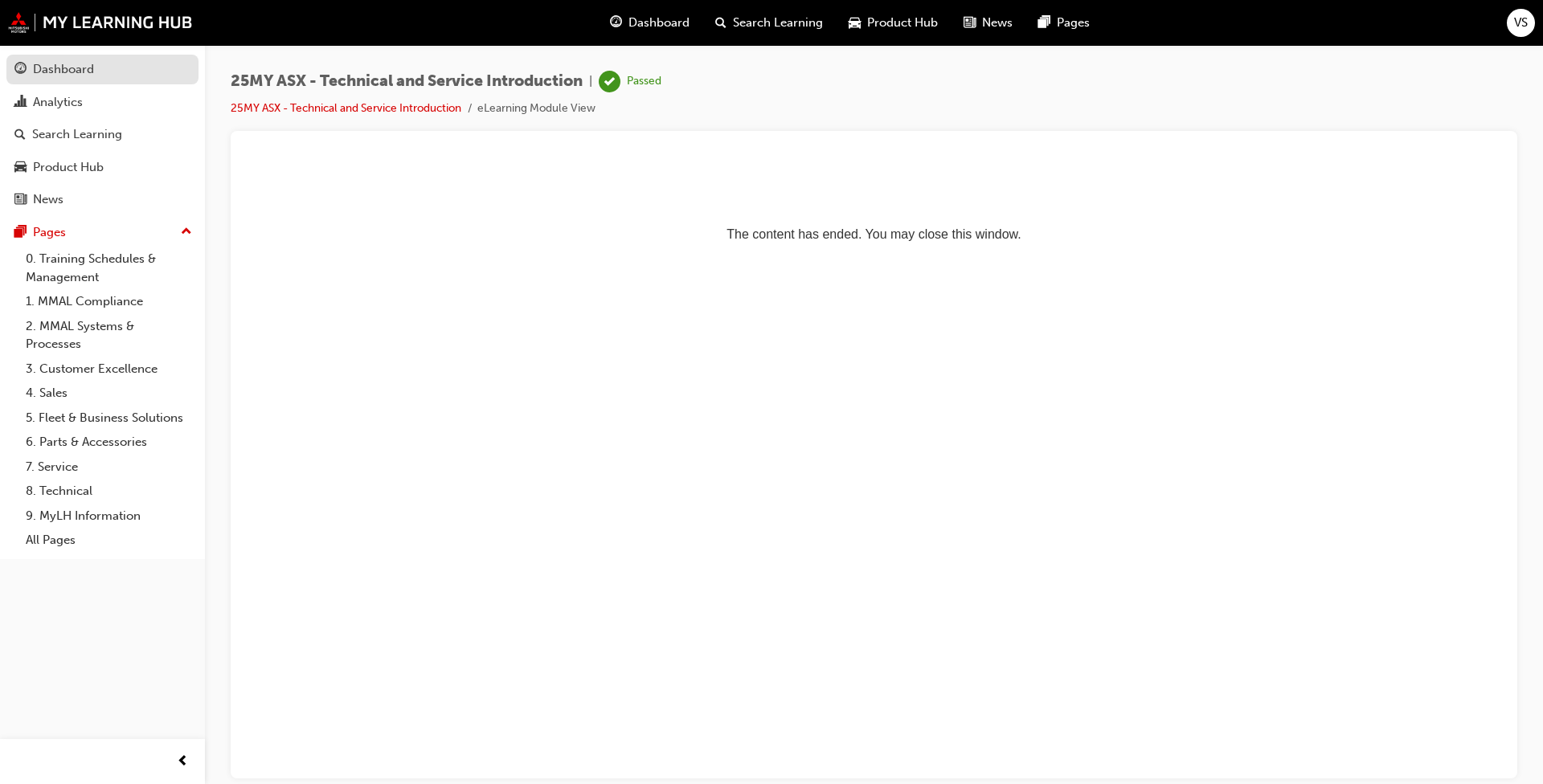
click at [40, 73] on div "Dashboard" at bounding box center [62, 69] width 61 height 18
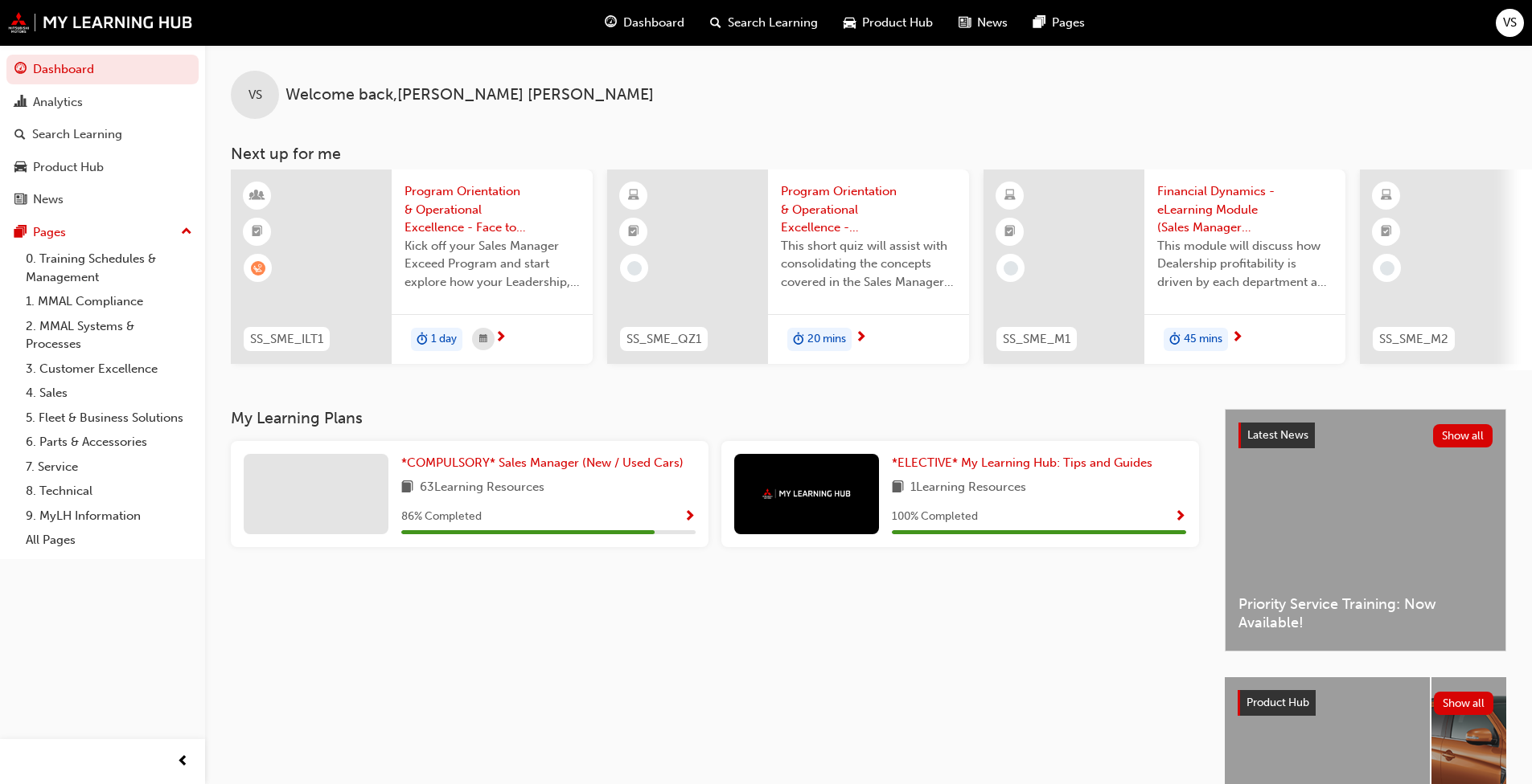
click at [690, 519] on span "Show Progress" at bounding box center [689, 518] width 12 height 14
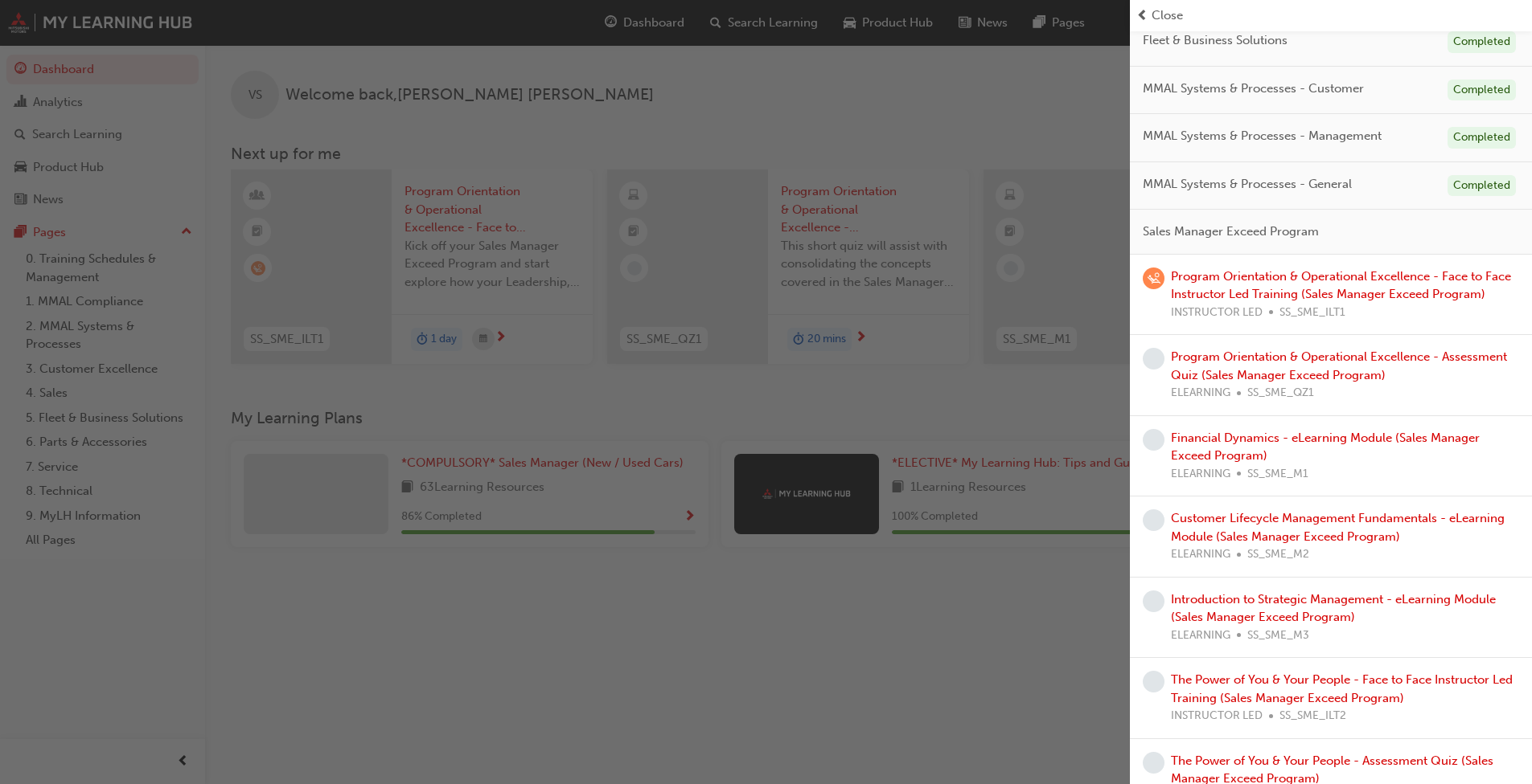
scroll to position [432, 0]
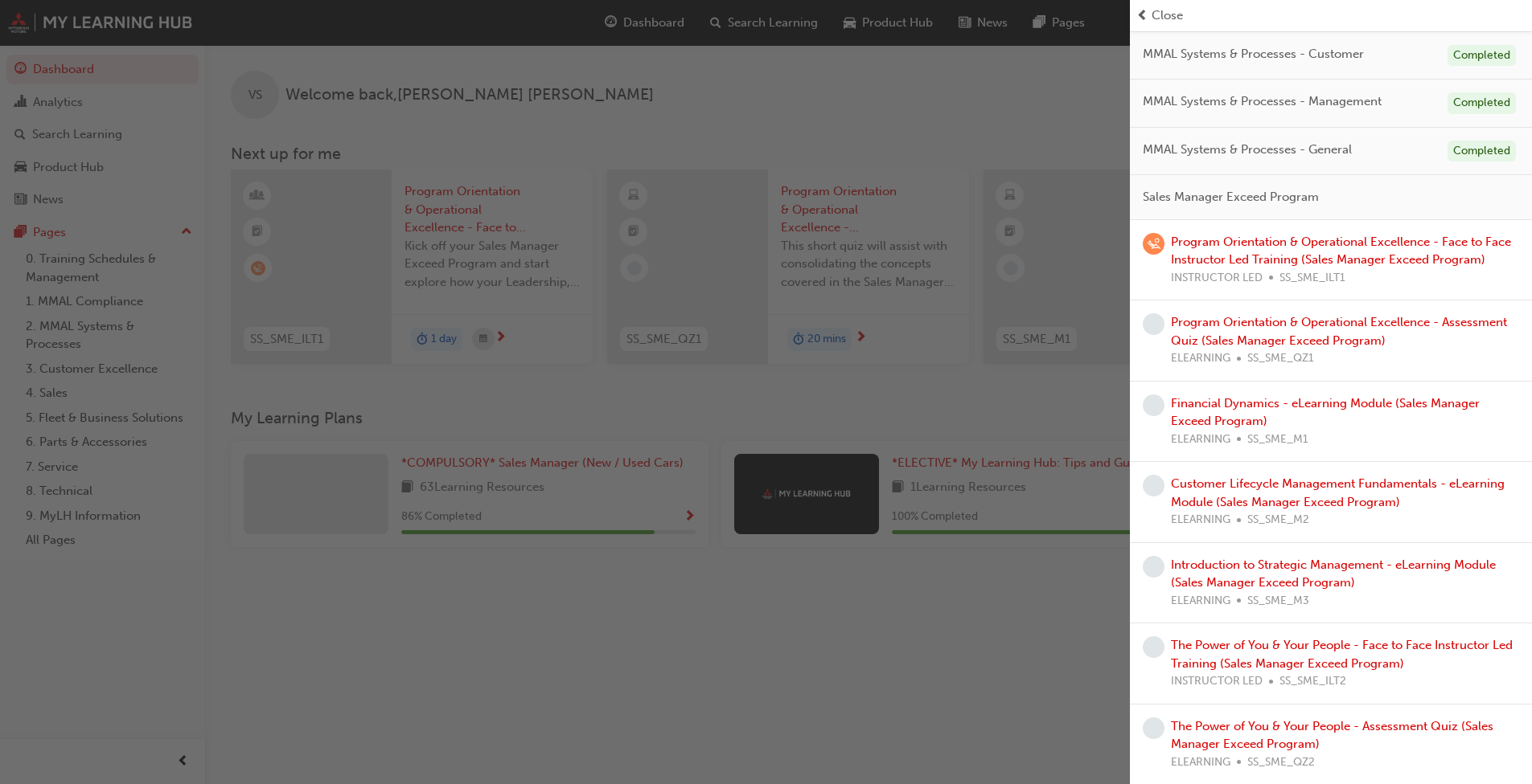
click at [1201, 202] on span "Sales Manager Exceed Program" at bounding box center [1230, 197] width 176 height 18
click at [1206, 240] on link "Program Orientation & Operational Excellence - Face to Face Instructor Led Trai…" at bounding box center [1340, 250] width 340 height 33
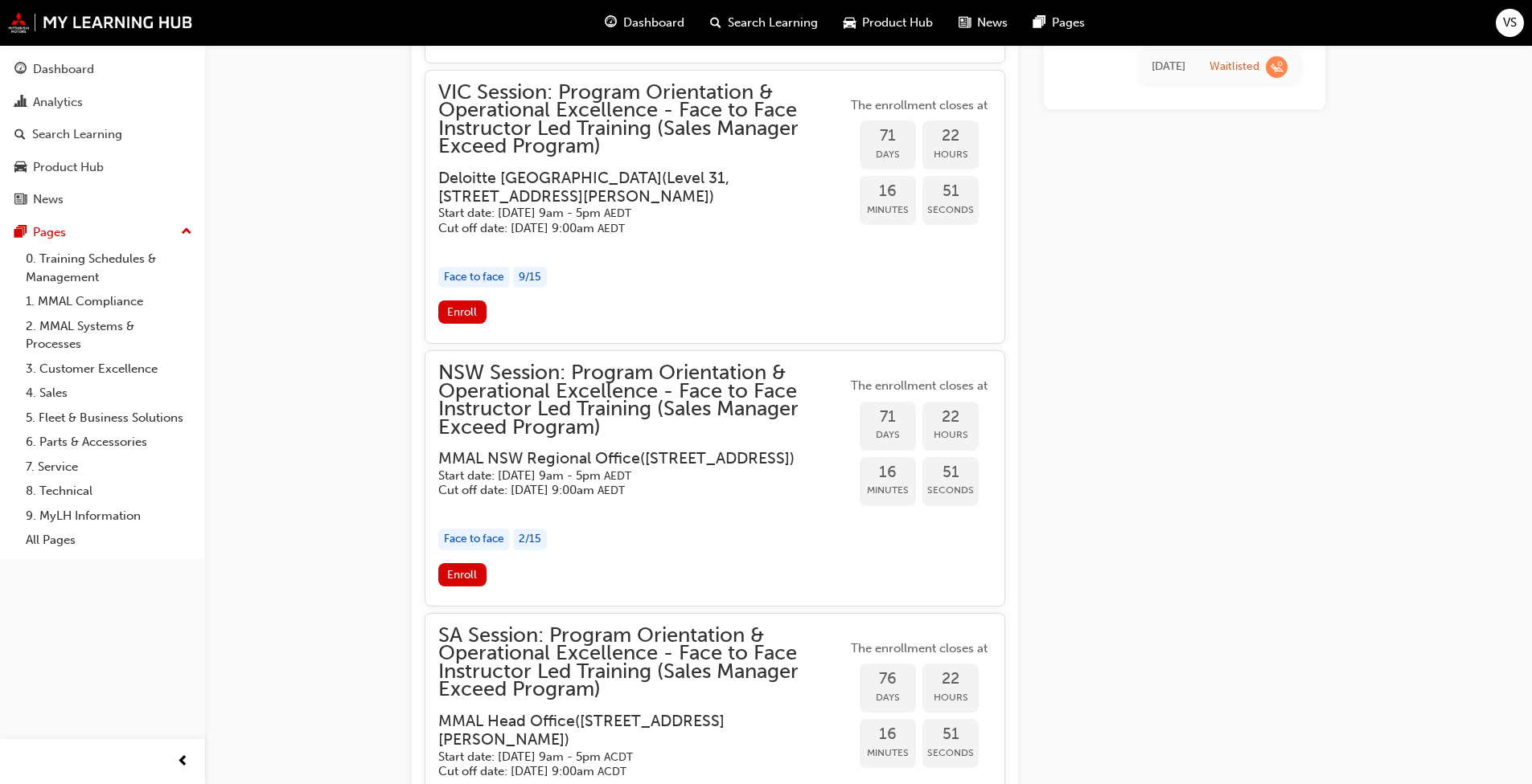
scroll to position [1651, 0]
